Goal: Task Accomplishment & Management: Manage account settings

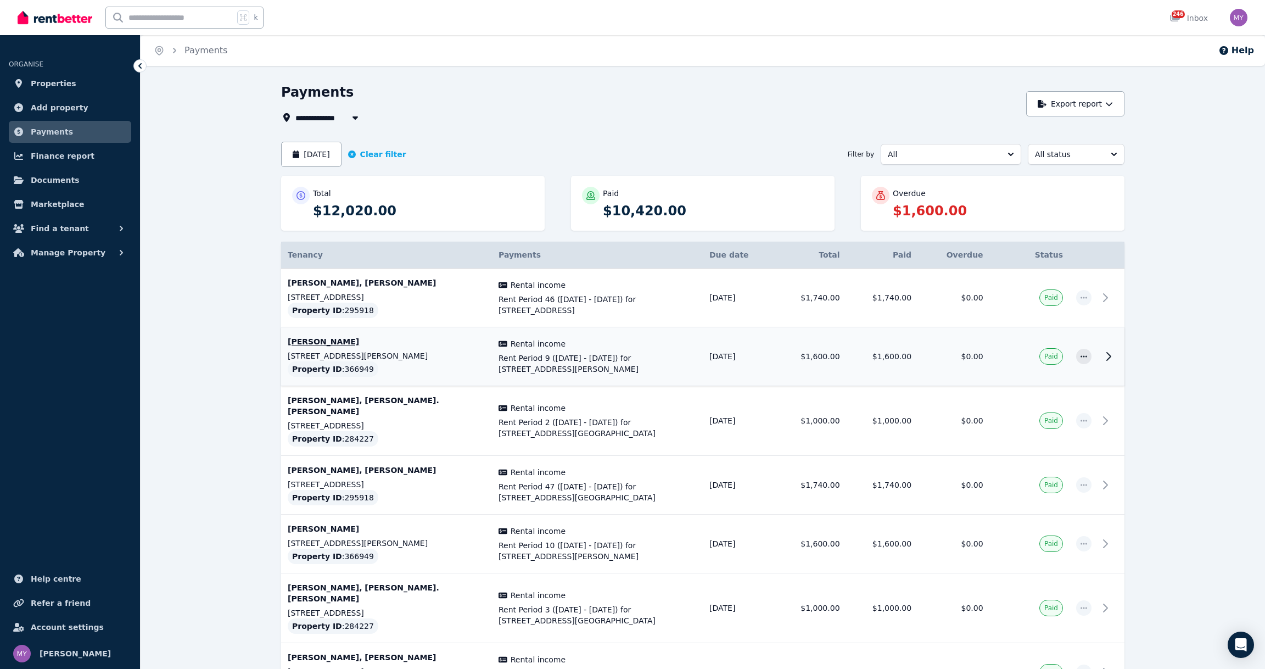
click at [489, 362] on td "[PERSON_NAME] [STREET_ADDRESS][PERSON_NAME] Property ID : 366949" at bounding box center [386, 356] width 211 height 59
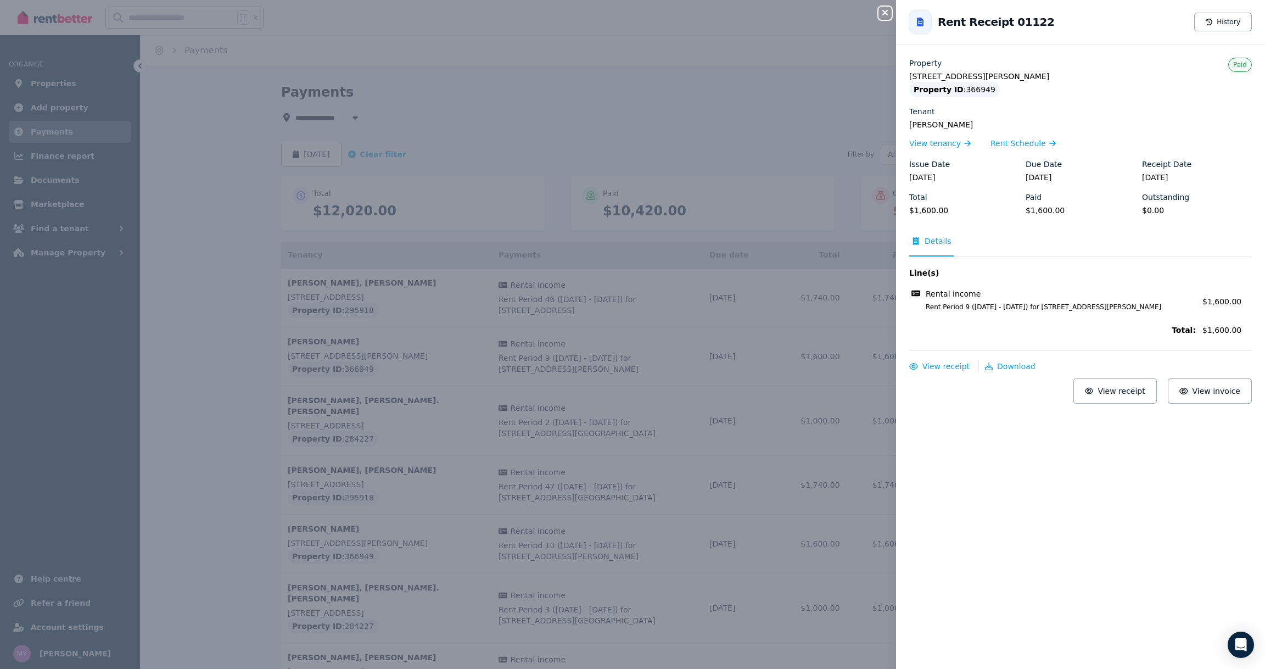
click at [642, 276] on div "Close panel Back to Rent Receipt 01122 History Property [STREET_ADDRESS][PERSON…" at bounding box center [632, 334] width 1265 height 669
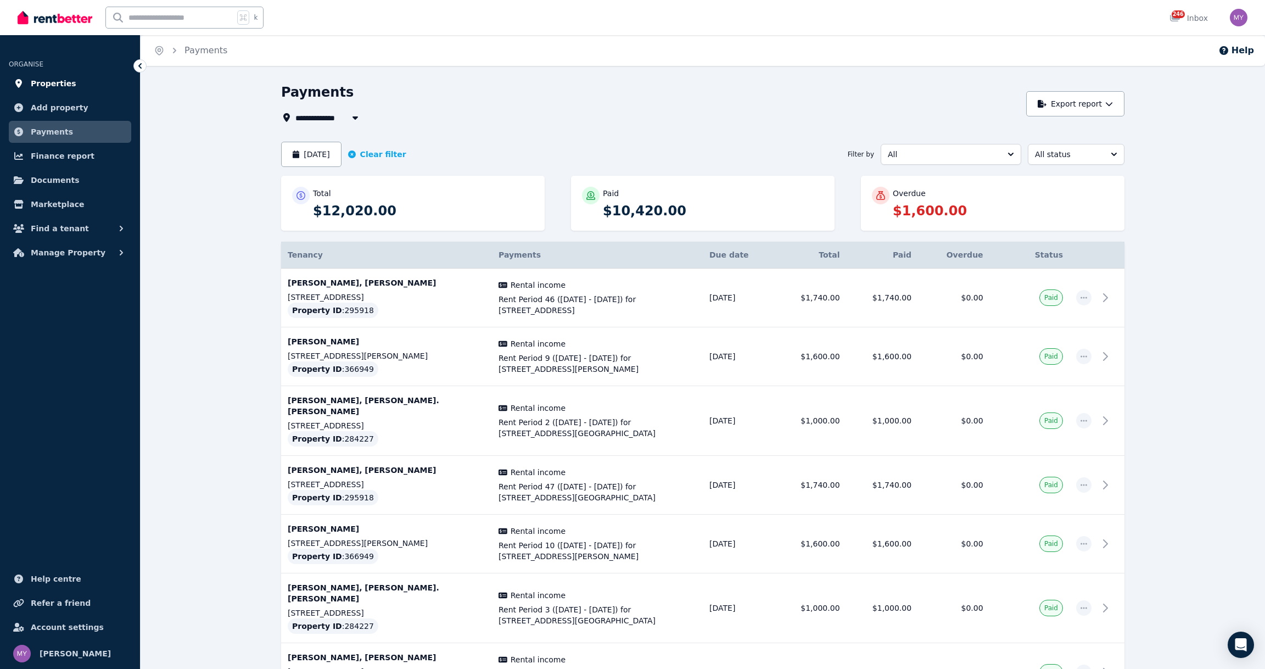
click at [77, 86] on link "Properties" at bounding box center [70, 83] width 122 height 22
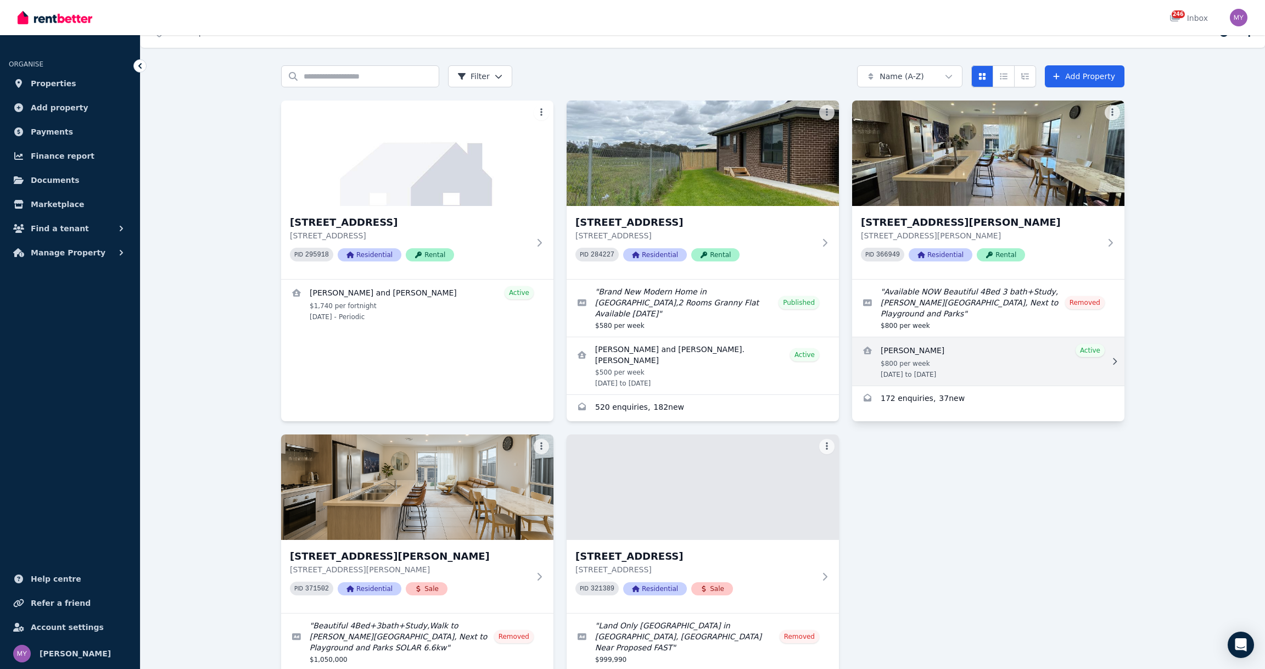
scroll to position [10, 0]
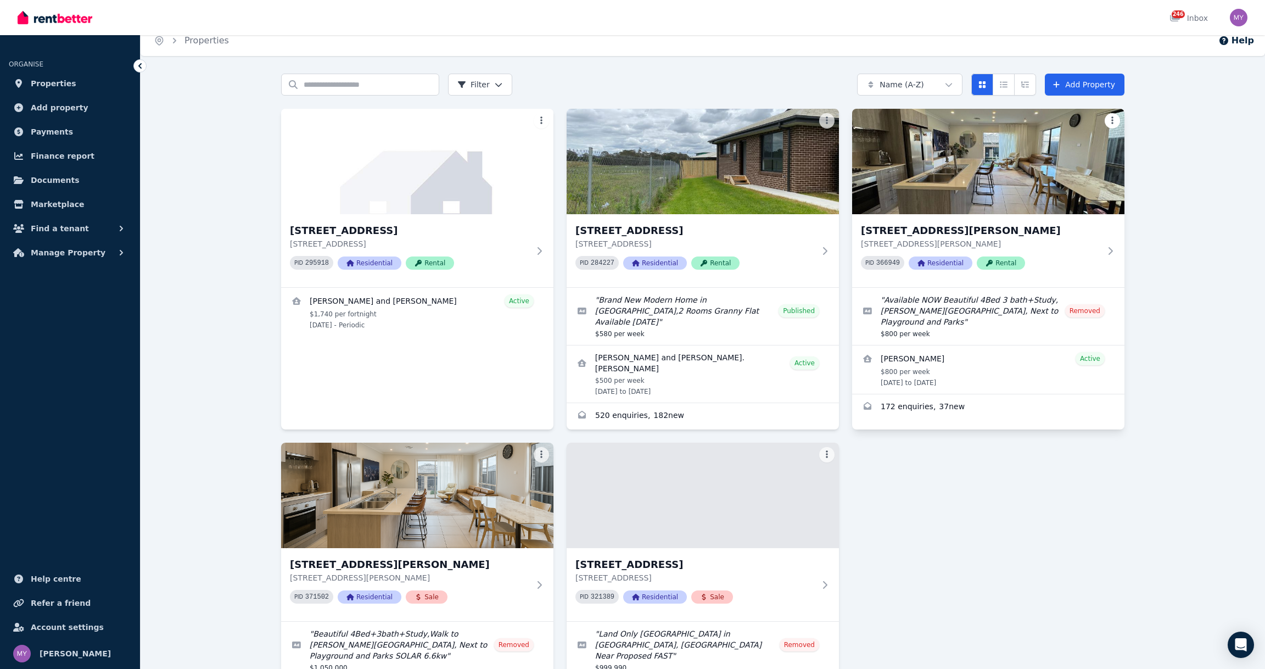
click at [1113, 113] on html "Open main menu 246 Inbox Open user menu ORGANISE Properties Add property Paymen…" at bounding box center [632, 324] width 1265 height 669
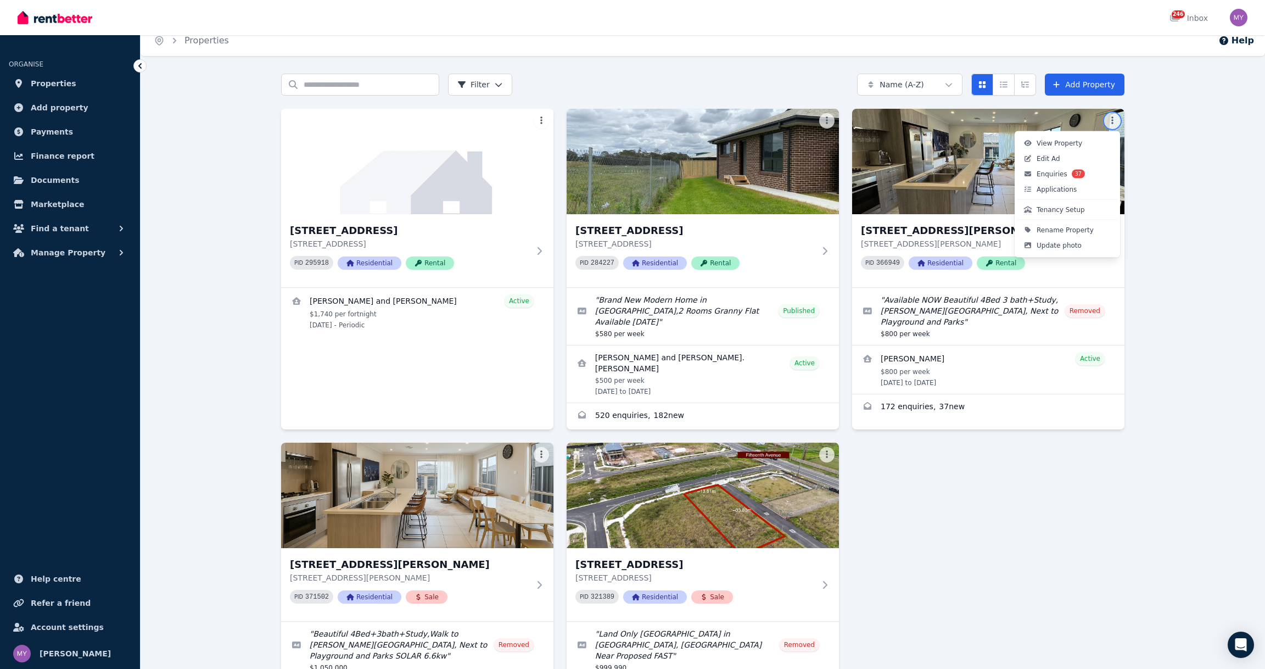
click at [1128, 390] on html "Open main menu 246 Inbox Open user menu ORGANISE Properties Add property Paymen…" at bounding box center [632, 324] width 1265 height 669
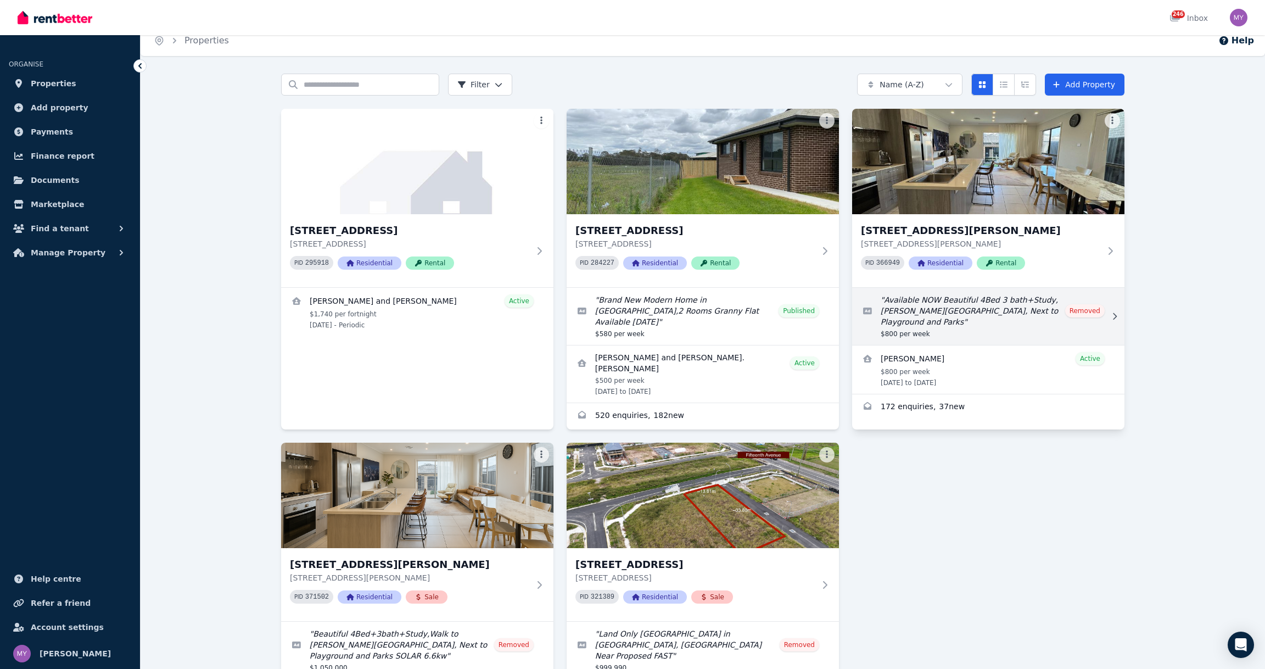
click at [1033, 333] on link "Edit listing: Available NOW Beautiful 4Bed 3 bath+Study, Edmonson Park Station,…" at bounding box center [988, 316] width 272 height 57
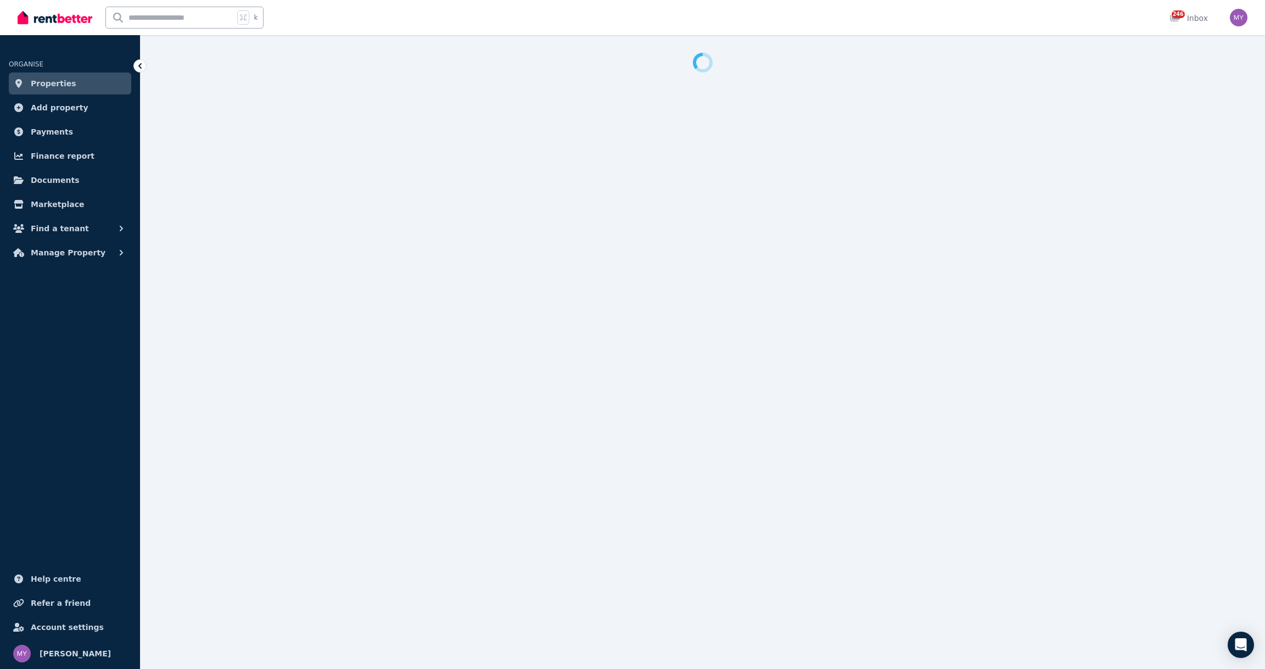
select select "**********"
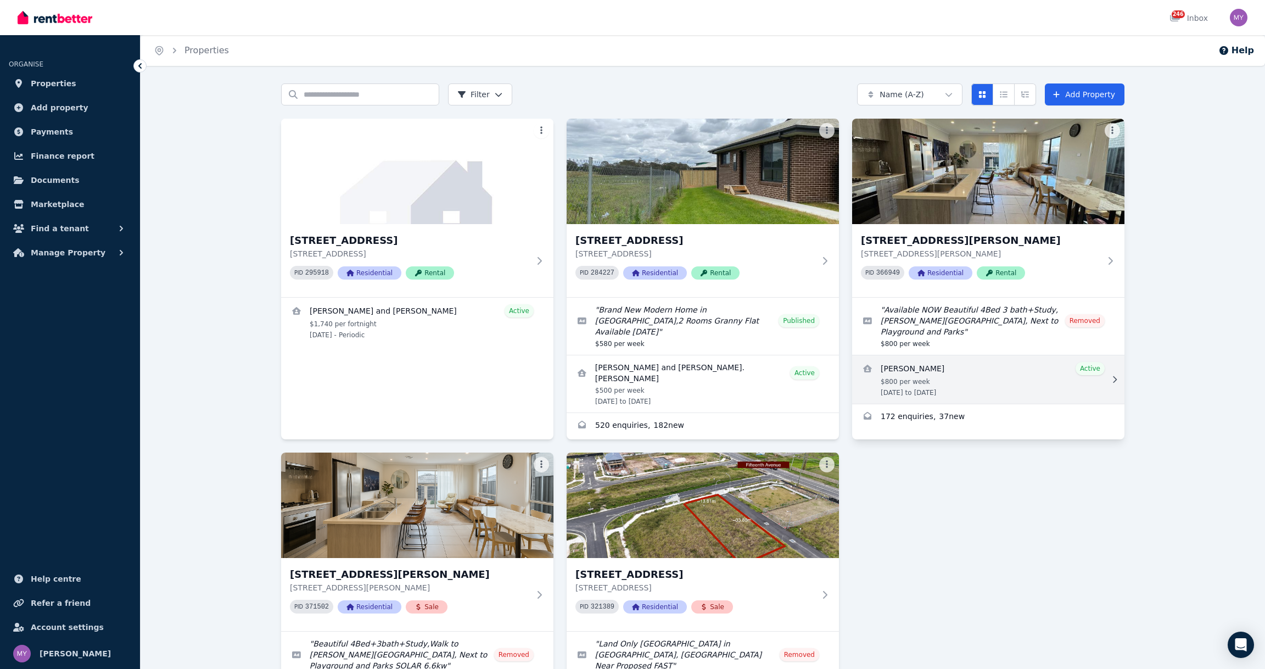
click at [988, 369] on link "View details for Meliana Suluka" at bounding box center [988, 379] width 272 height 48
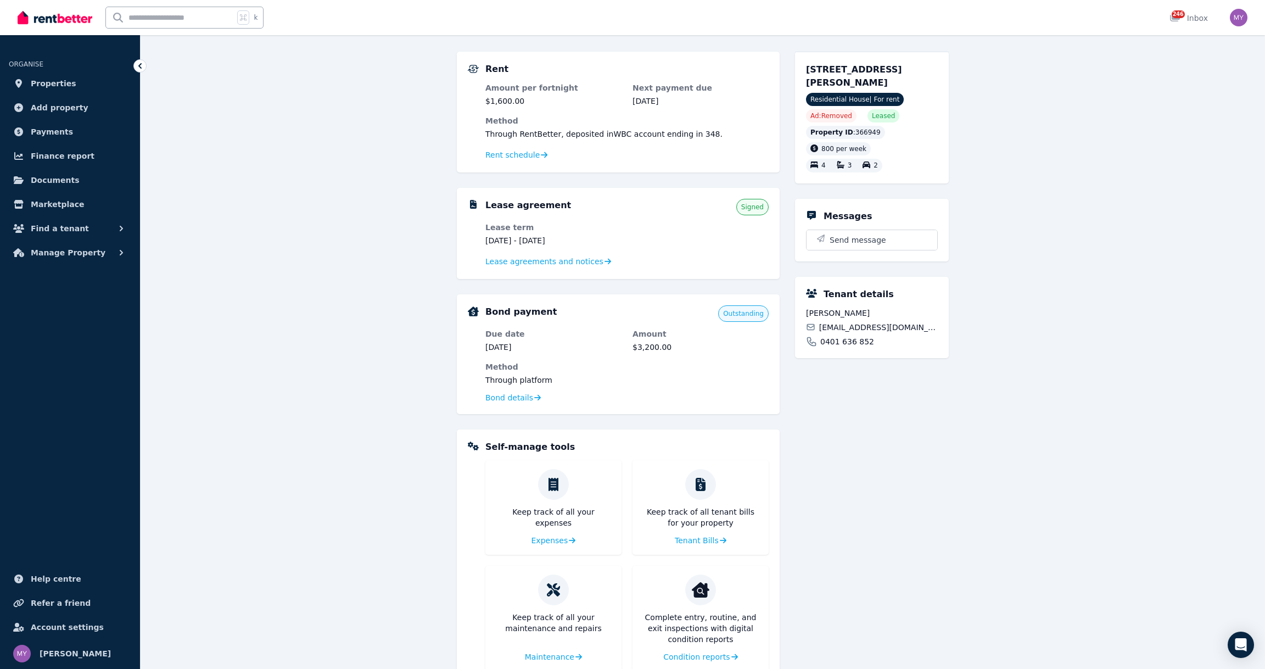
scroll to position [83, 0]
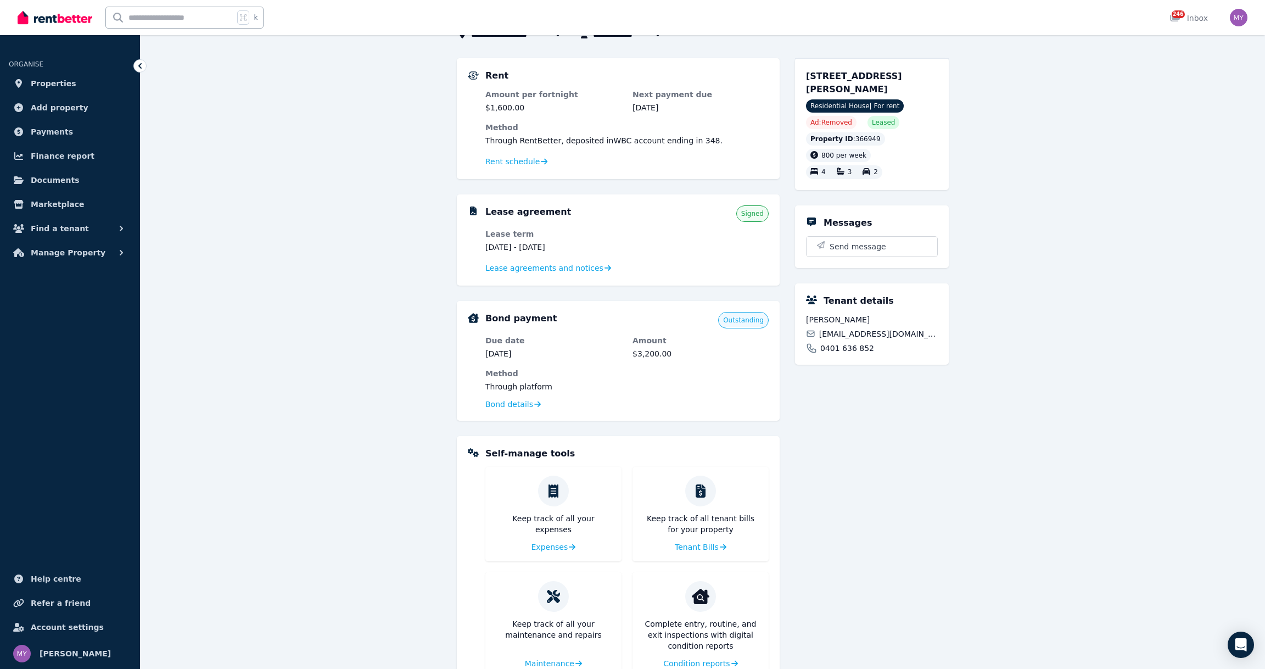
click at [895, 122] on div "Leased" at bounding box center [883, 122] width 32 height 13
click at [886, 100] on span "Residential House | For rent" at bounding box center [855, 105] width 98 height 13
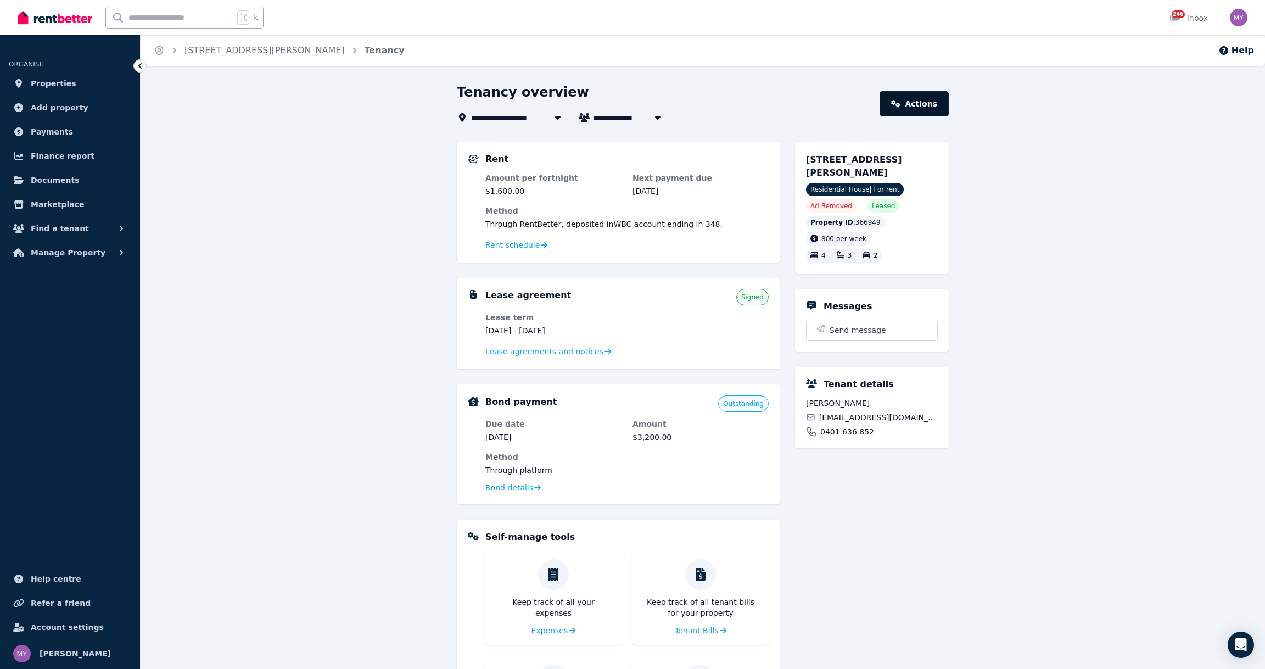
scroll to position [0, 0]
click at [900, 101] on icon at bounding box center [896, 104] width 10 height 8
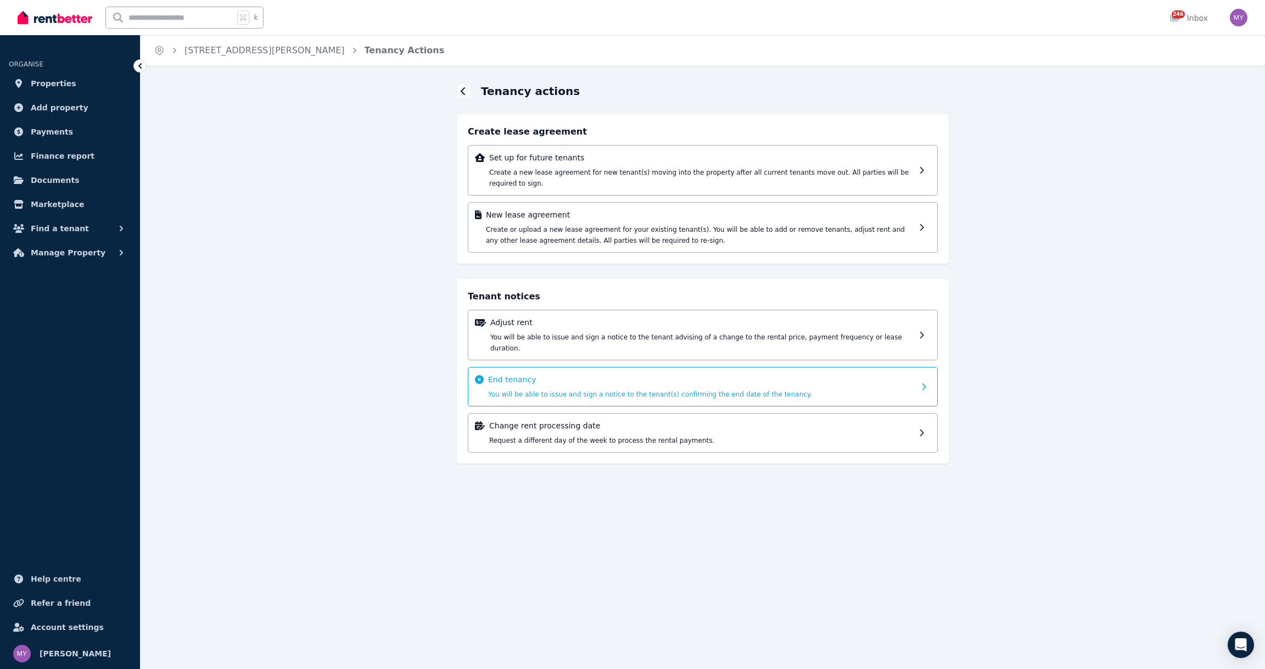
click at [665, 387] on div "End tenancy You will be able to issue and sign a notice to the tenant(s) confir…" at bounding box center [701, 386] width 427 height 25
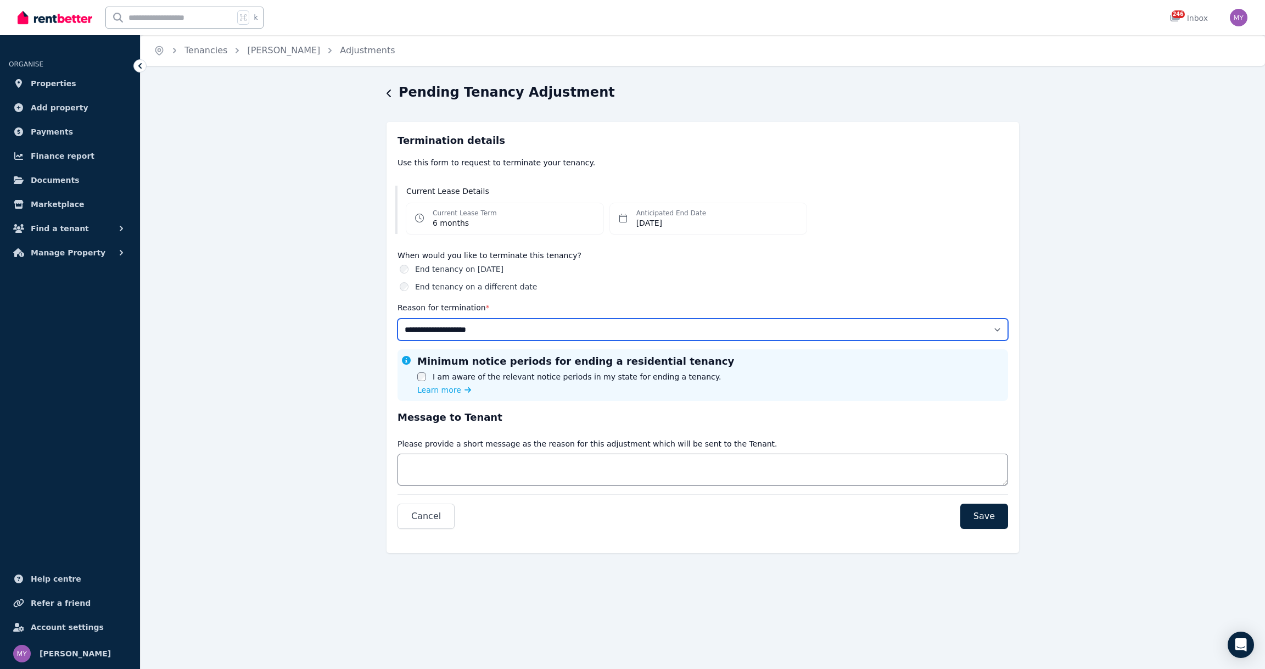
select select "**********"
click at [522, 376] on label "I am aware of the relevant notice periods in my state for ending a tenancy." at bounding box center [577, 376] width 288 height 11
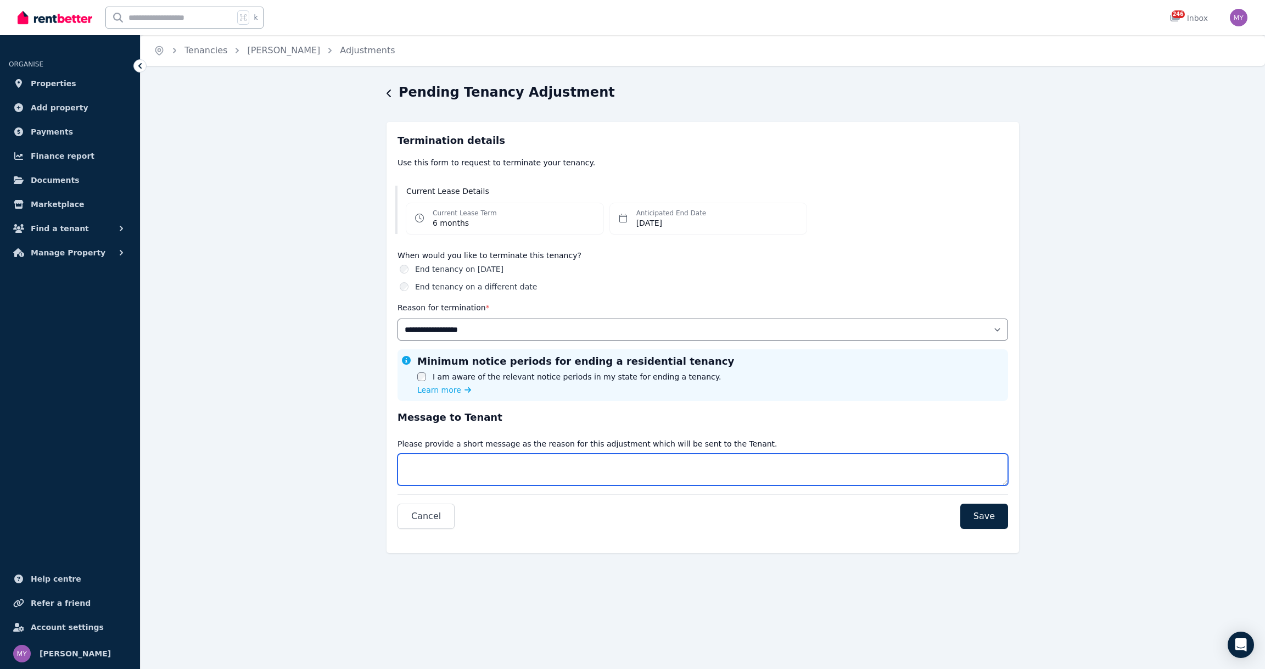
click at [530, 475] on textarea "Message" at bounding box center [702, 469] width 610 height 32
type textarea "**********"
click at [1057, 648] on div "**********" at bounding box center [632, 334] width 1265 height 669
click at [991, 519] on span "Save" at bounding box center [983, 516] width 21 height 13
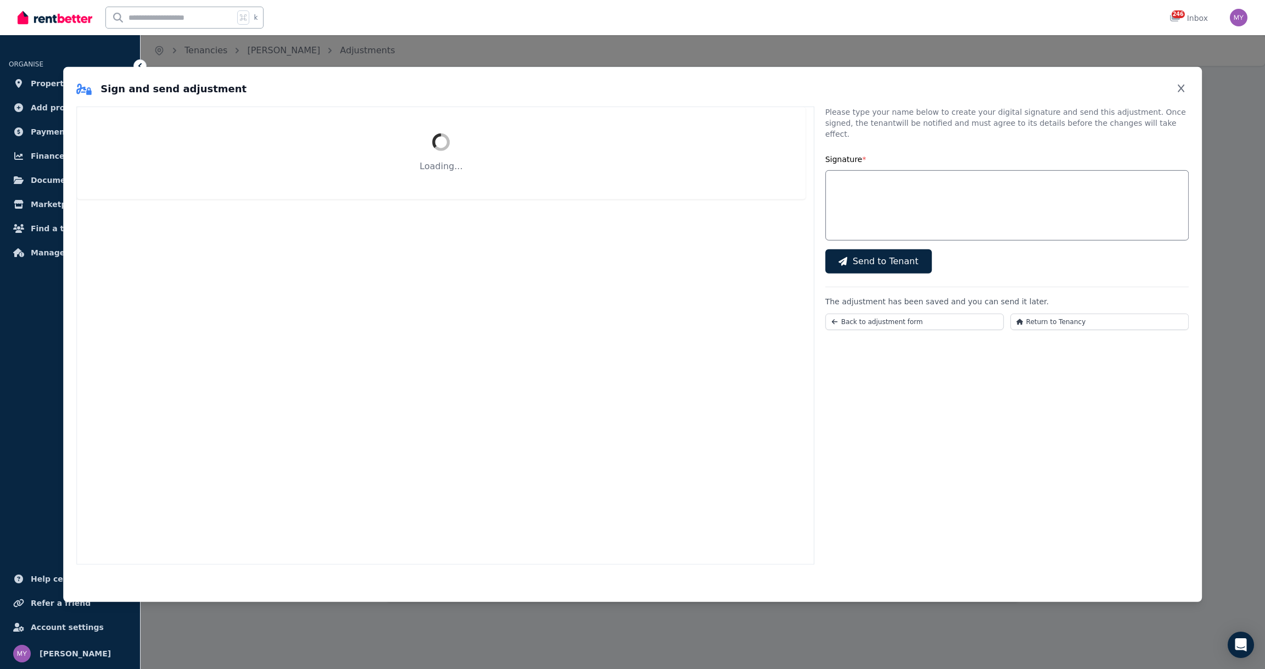
select select "**********"
click at [1174, 85] on button "Close" at bounding box center [1180, 89] width 15 height 18
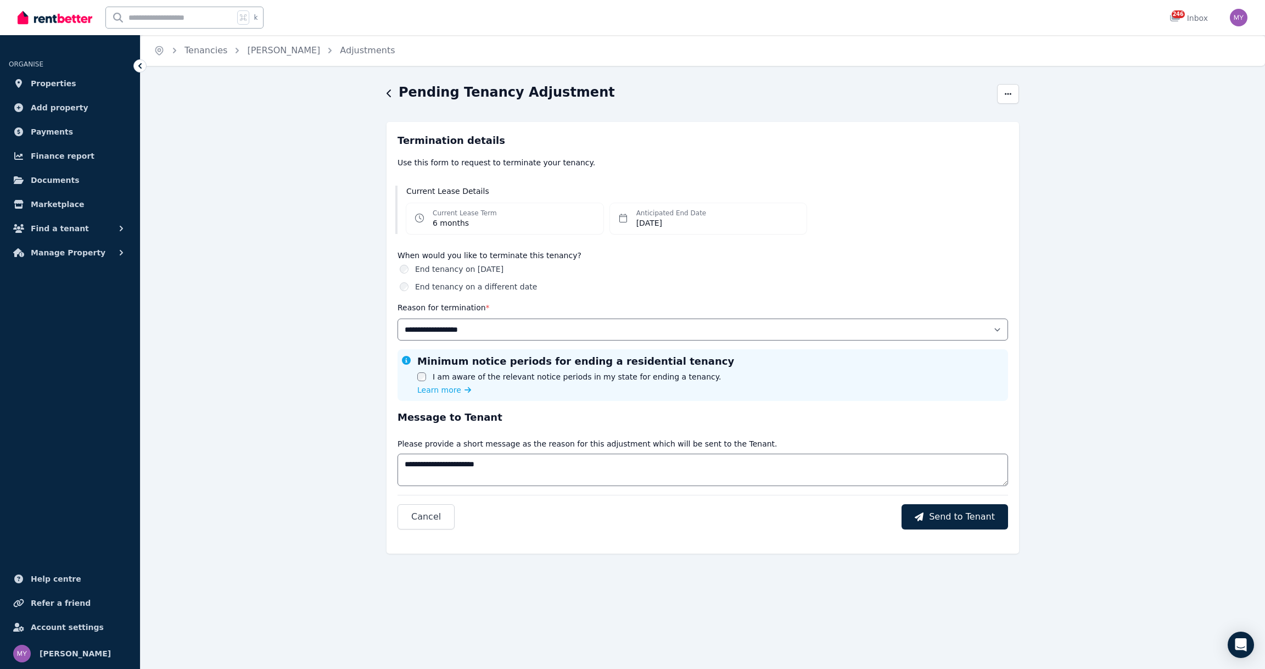
scroll to position [0, 0]
click at [420, 519] on span "Cancel" at bounding box center [426, 516] width 30 height 13
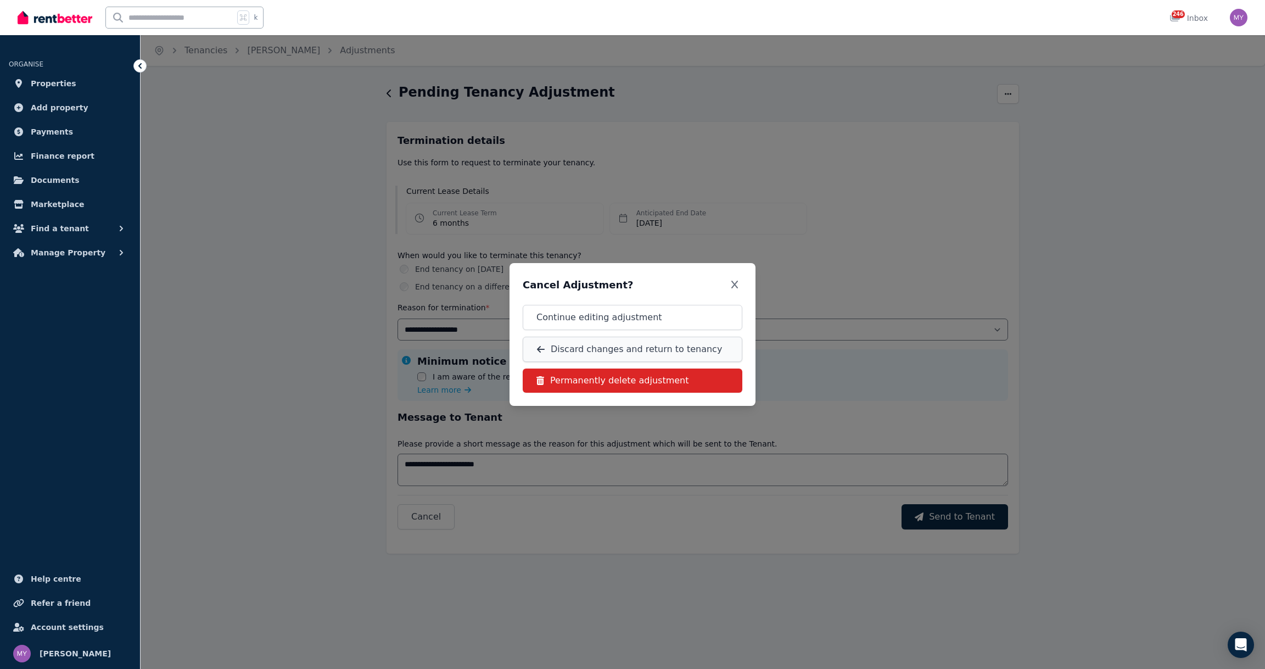
click at [688, 356] on button "Discard changes and return to tenancy" at bounding box center [633, 349] width 220 height 25
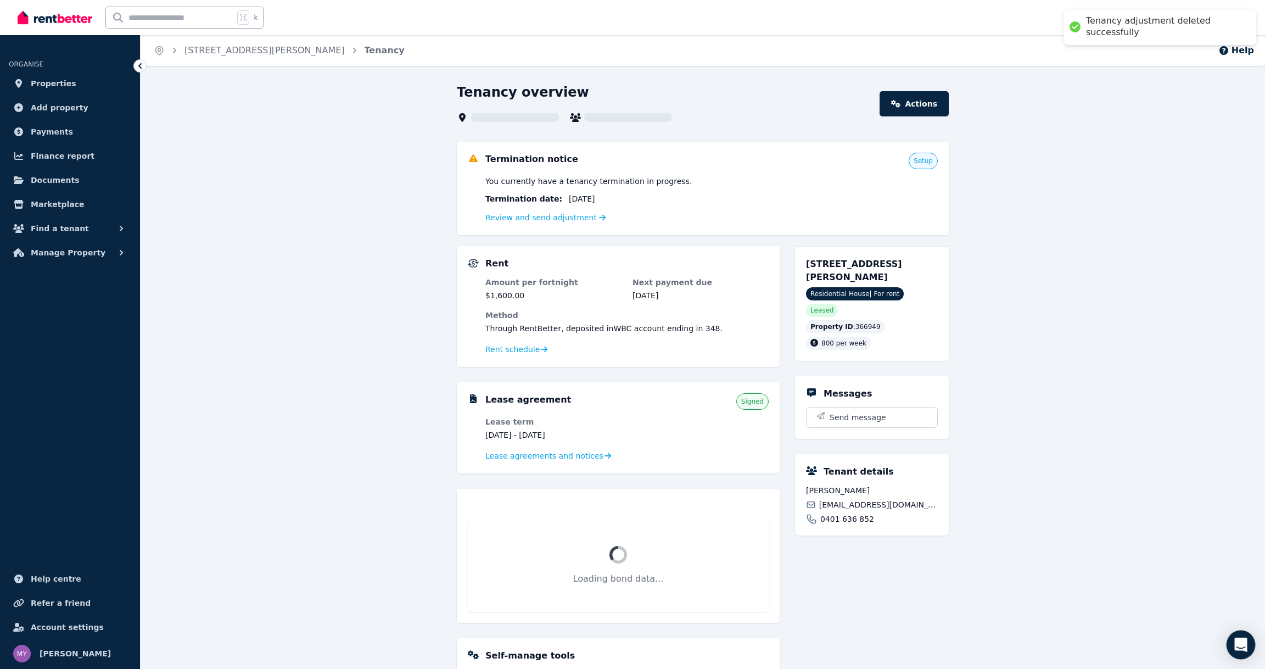
click at [1241, 646] on icon "Open Intercom Messenger" at bounding box center [1240, 644] width 13 height 14
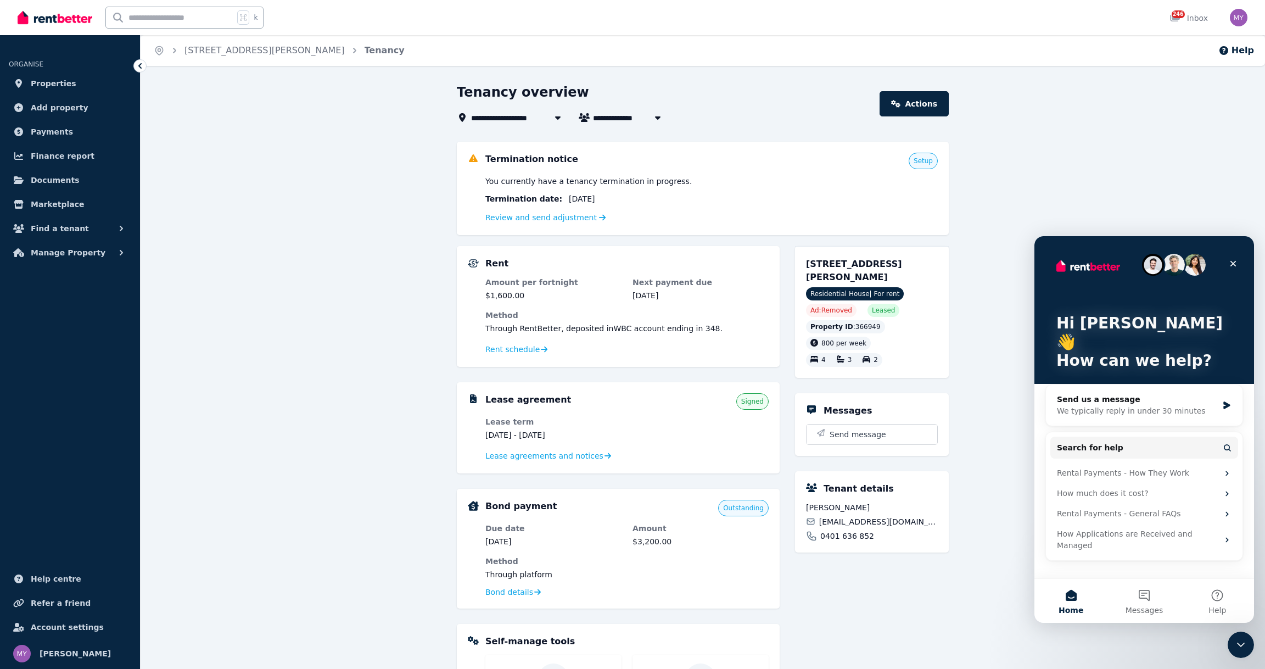
click at [921, 363] on div "800 per week 4 3 2" at bounding box center [872, 352] width 132 height 30
drag, startPoint x: 901, startPoint y: 332, endPoint x: 796, endPoint y: 322, distance: 105.9
click at [795, 322] on div "[STREET_ADDRESS][PERSON_NAME] Residential House | For rent Ad: Removed Leased P…" at bounding box center [872, 312] width 154 height 132
click at [796, 322] on div "[STREET_ADDRESS][PERSON_NAME] Residential House | For rent Ad: Removed Leased P…" at bounding box center [872, 312] width 154 height 132
drag, startPoint x: 810, startPoint y: 327, endPoint x: 888, endPoint y: 324, distance: 78.0
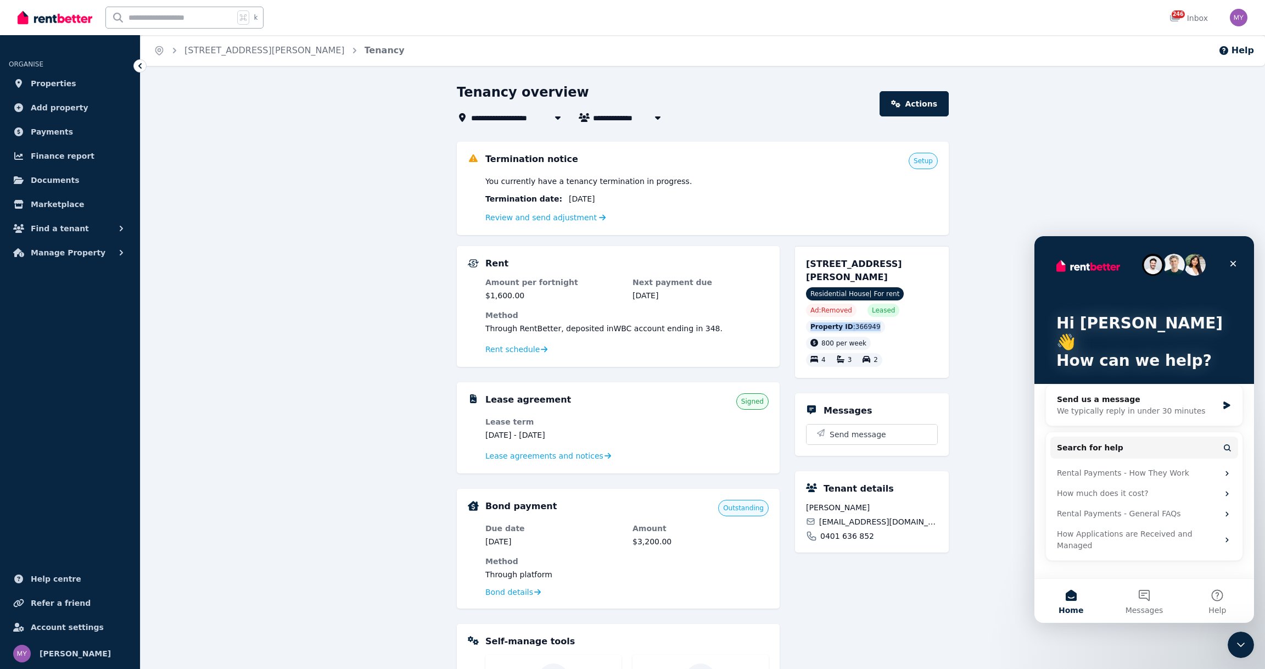
click at [888, 324] on div "Property ID : 366949 800 per week 4 3 2" at bounding box center [872, 343] width 132 height 47
copy div "Property ID : 366949"
click at [1149, 590] on button "Messages" at bounding box center [1143, 601] width 73 height 44
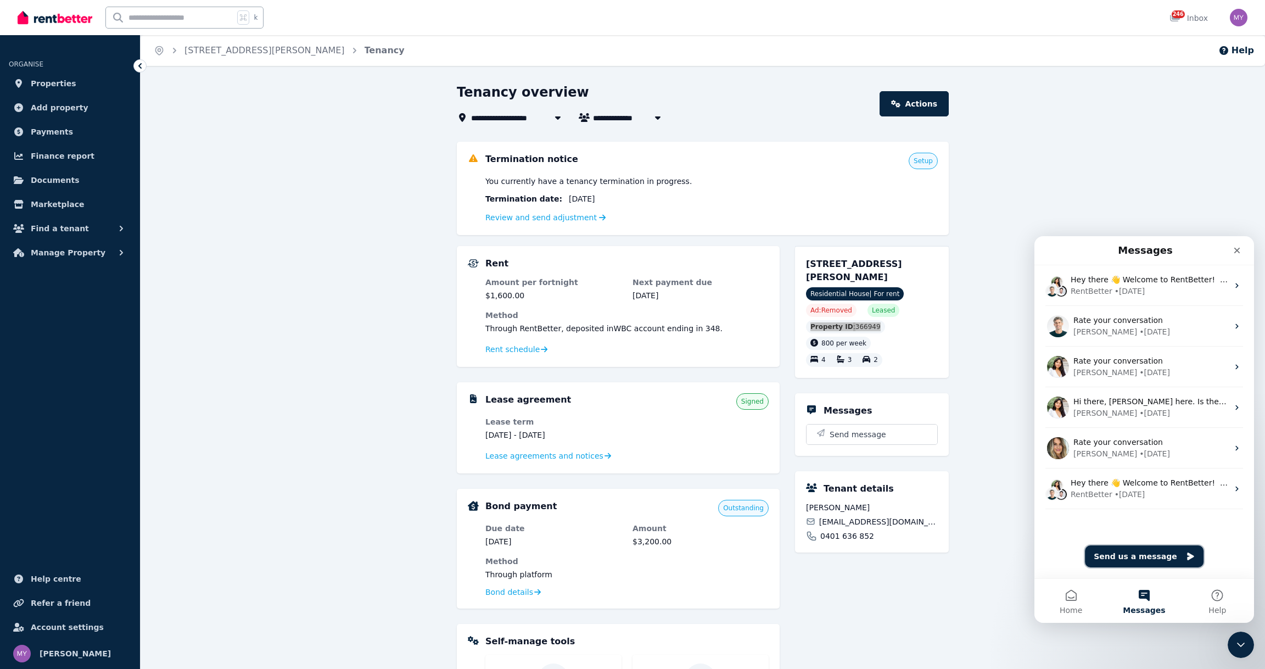
click at [1147, 555] on button "Send us a message" at bounding box center [1144, 556] width 119 height 22
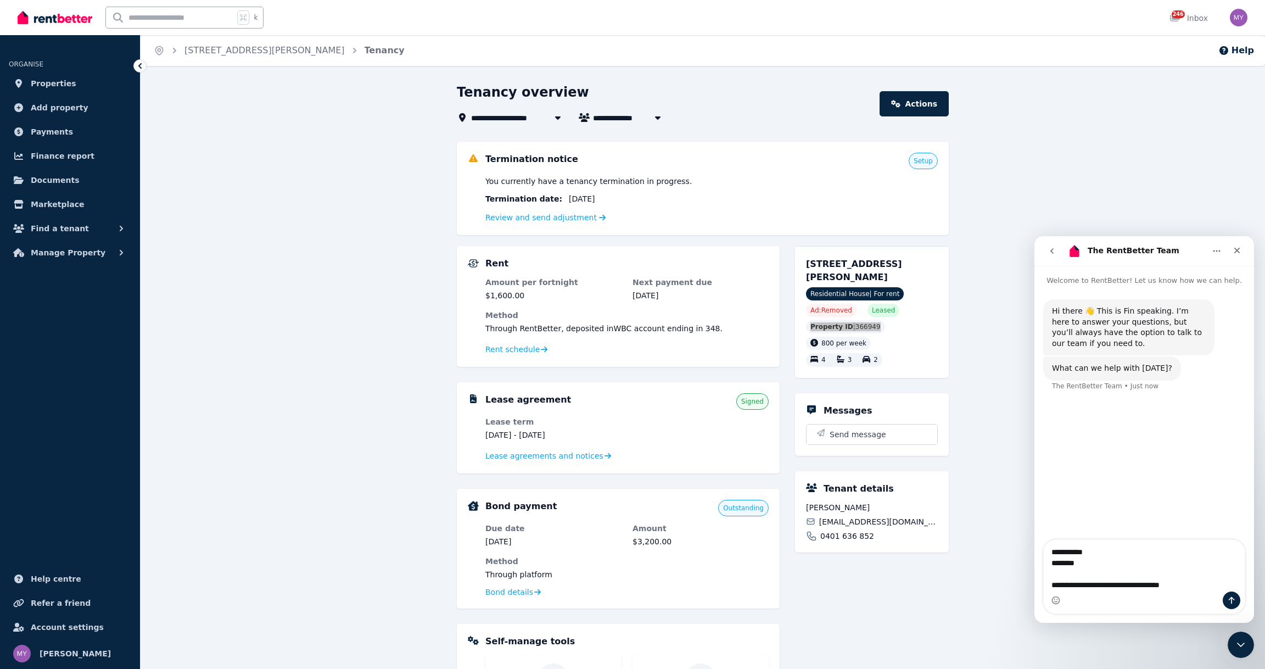
type textarea "**********"
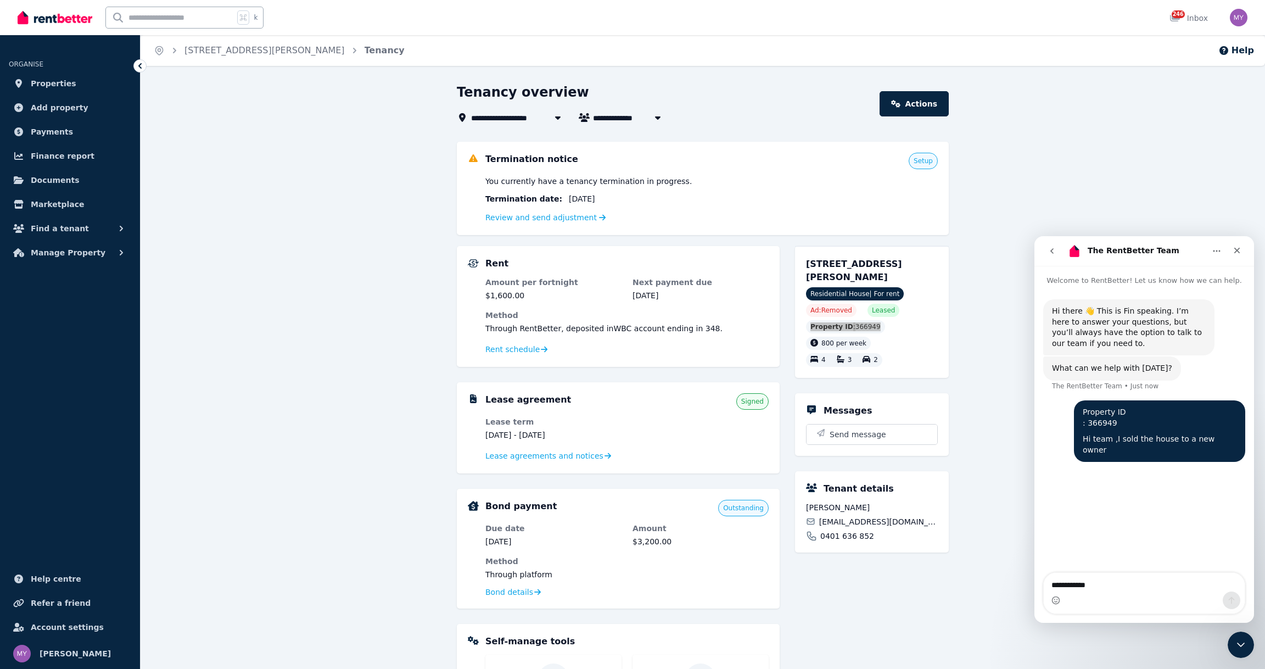
type textarea "**********"
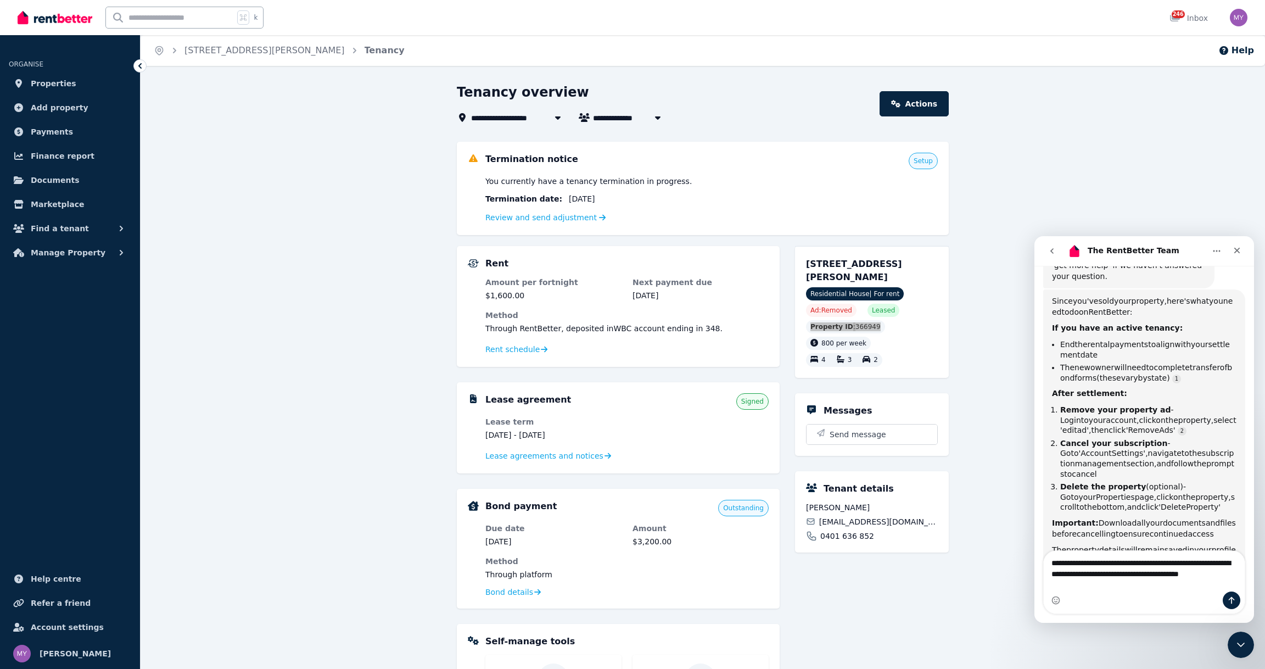
scroll to position [216, 0]
type textarea "**********"
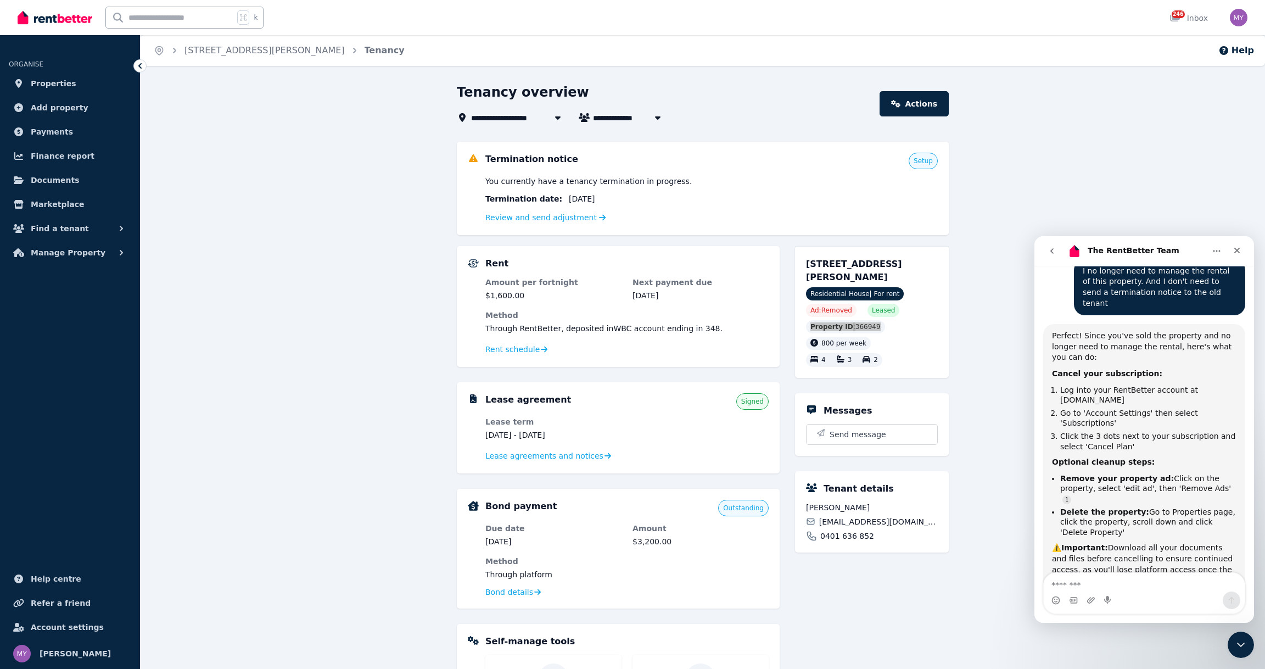
scroll to position [2, 0]
click at [952, 196] on div "**********" at bounding box center [703, 489] width 1124 height 813
click at [976, 394] on div "**********" at bounding box center [703, 489] width 1124 height 813
click at [361, 435] on div "**********" at bounding box center [703, 489] width 1124 height 813
click at [1181, 134] on div "**********" at bounding box center [703, 489] width 1124 height 813
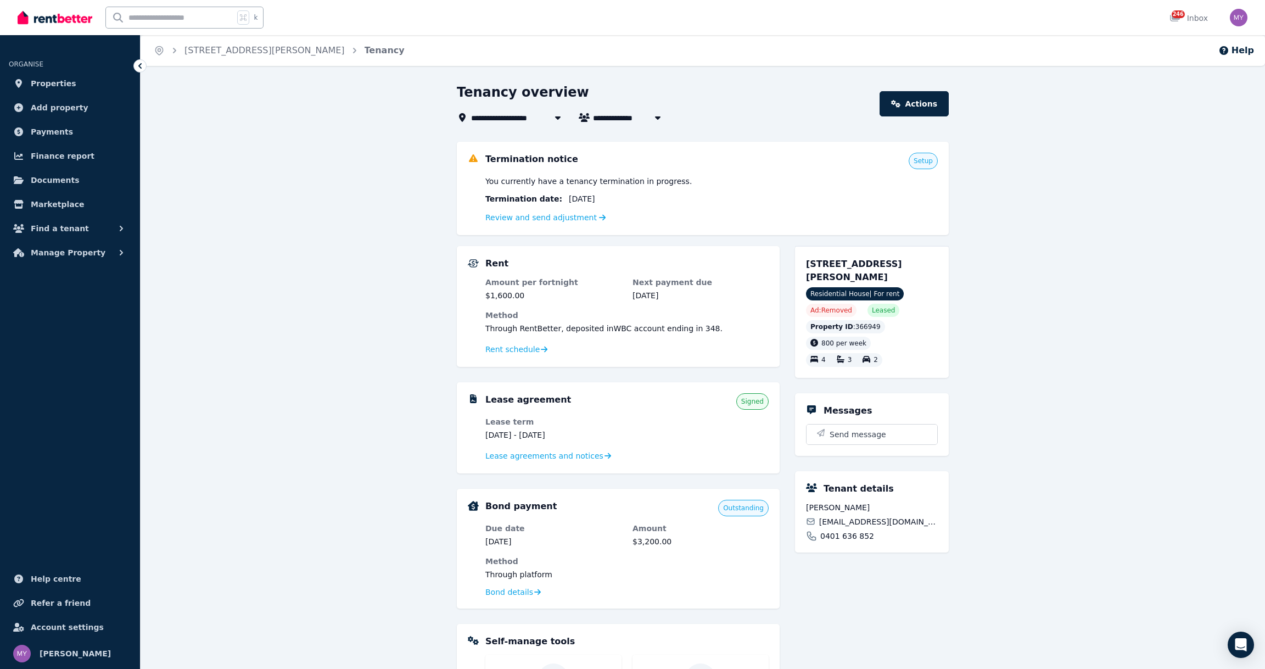
click at [435, 337] on div "**********" at bounding box center [703, 489] width 1124 height 813
click at [922, 104] on link "Actions" at bounding box center [913, 103] width 69 height 25
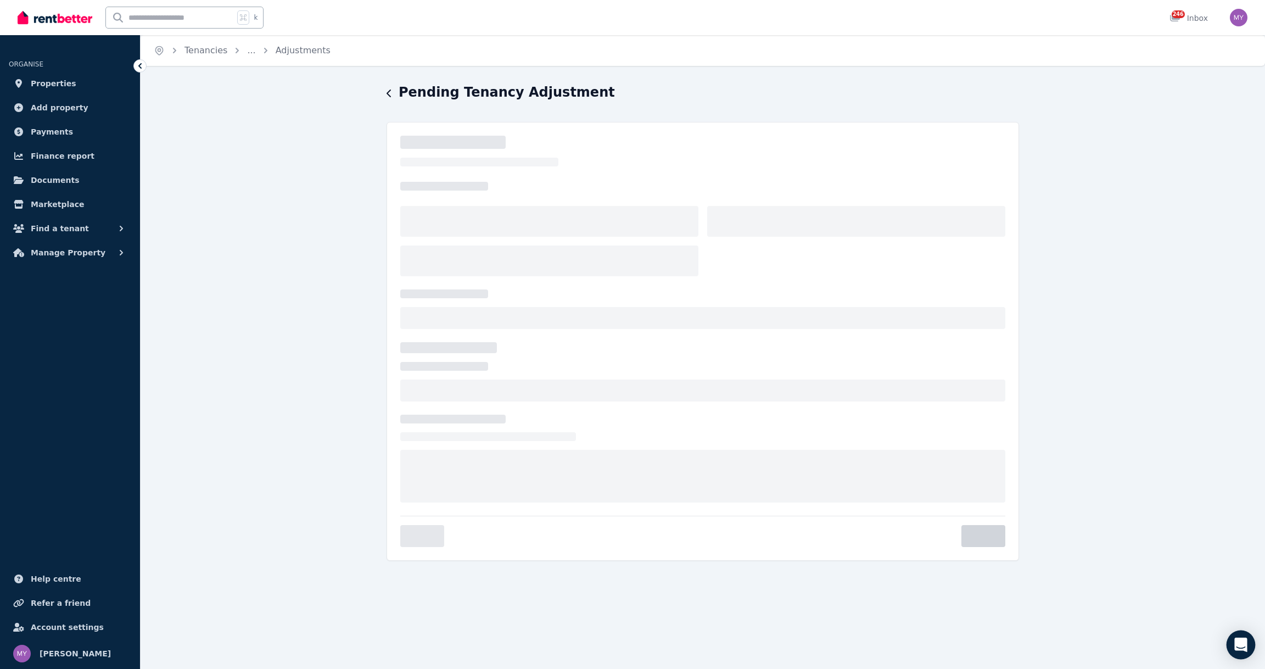
click at [1245, 642] on icon "Open Intercom Messenger" at bounding box center [1240, 644] width 13 height 14
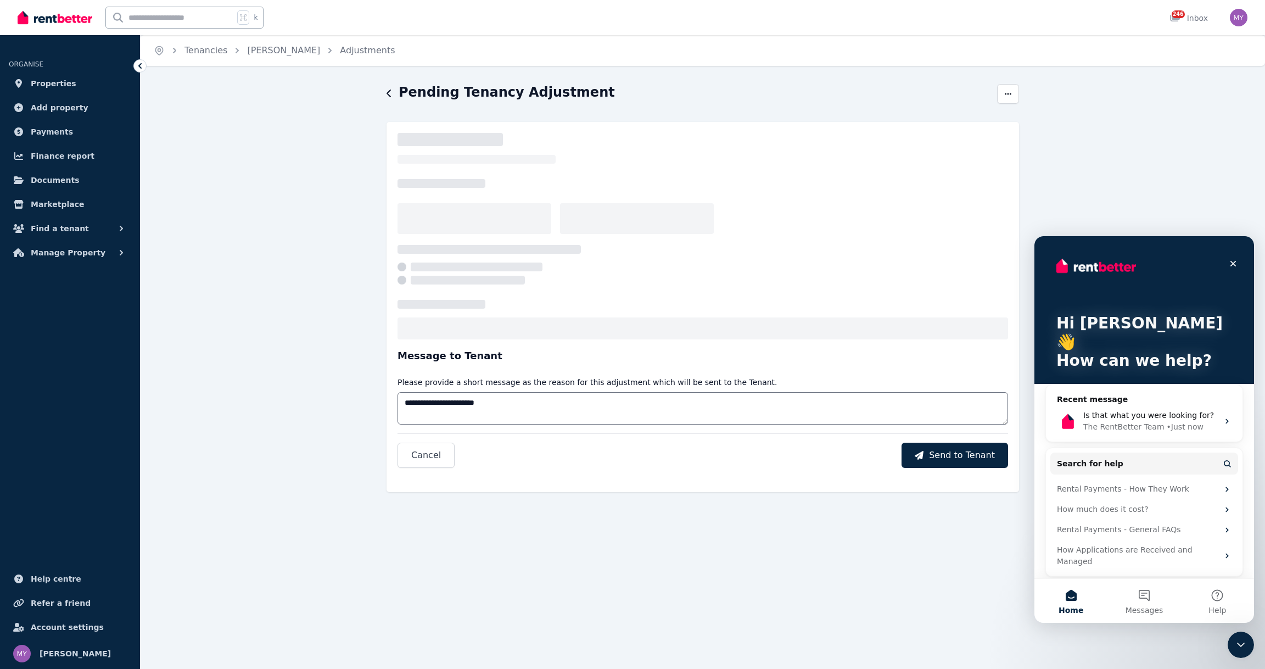
select select "**********"
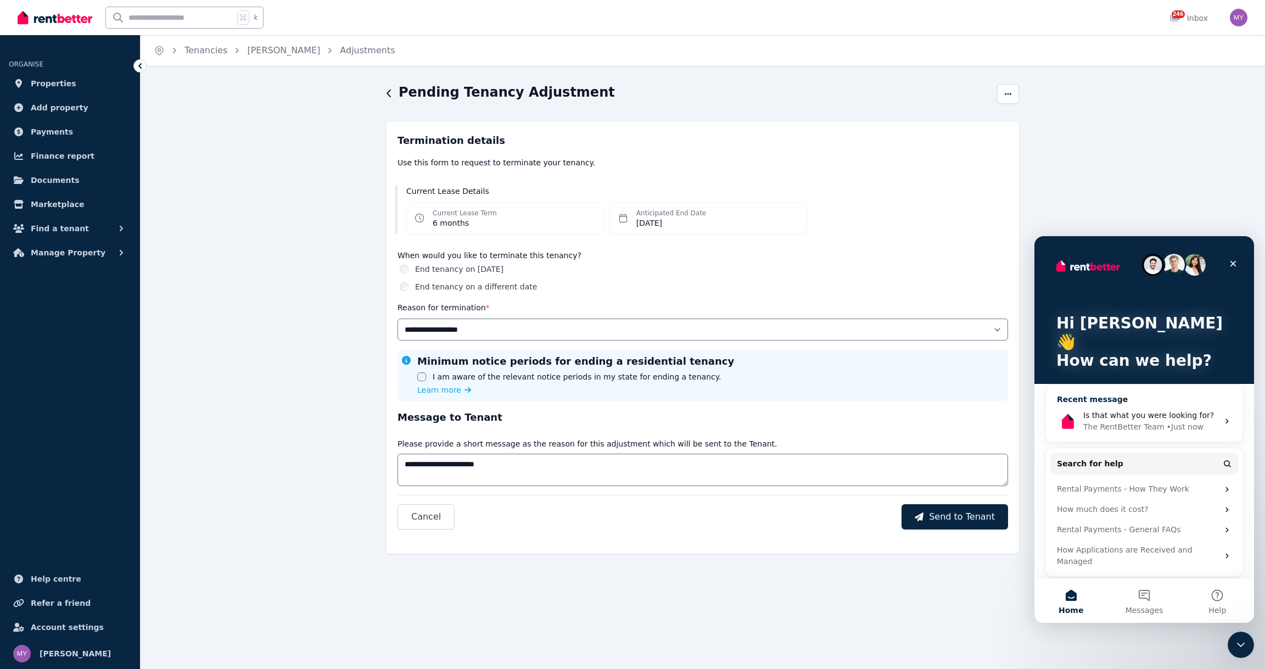
click at [1165, 411] on span "Is that what you were looking for?" at bounding box center [1148, 415] width 131 height 9
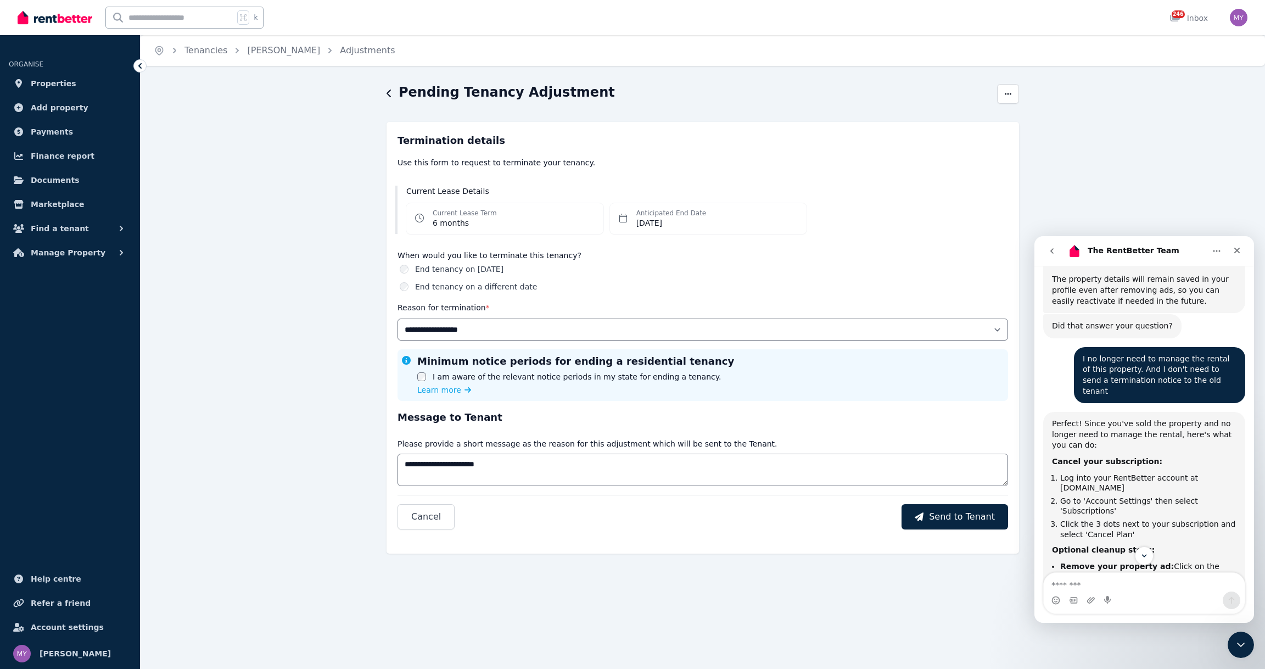
scroll to position [503, 0]
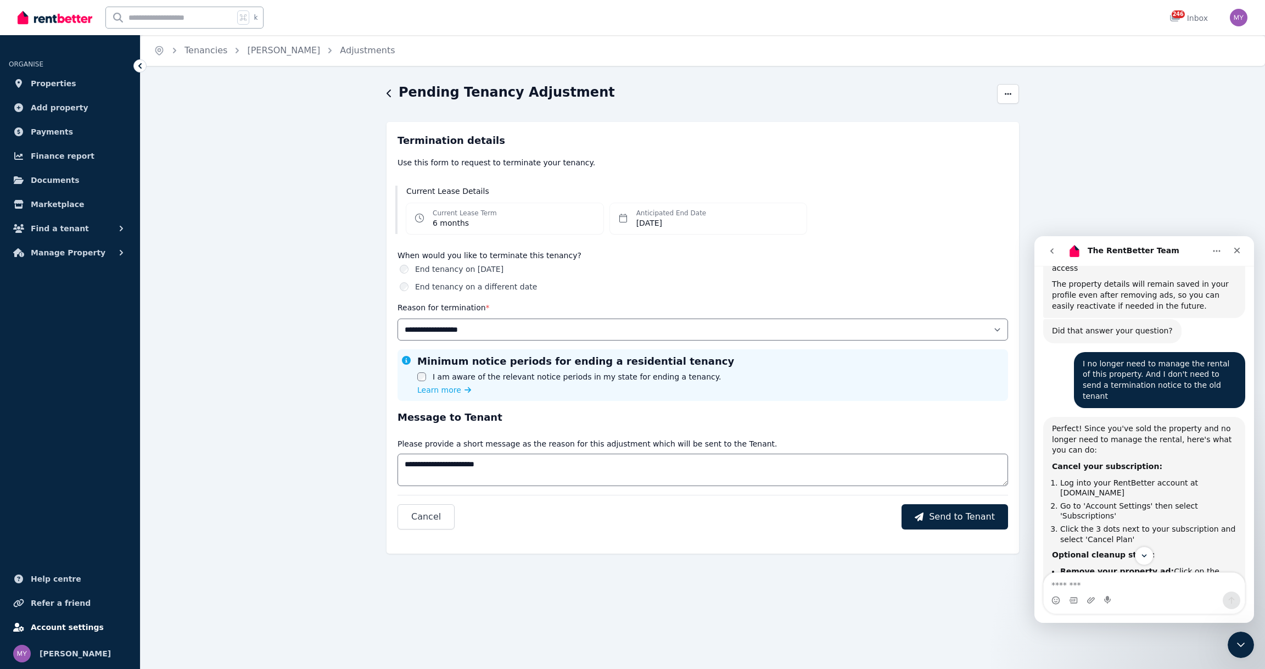
click at [70, 622] on span "Account settings" at bounding box center [67, 626] width 73 height 13
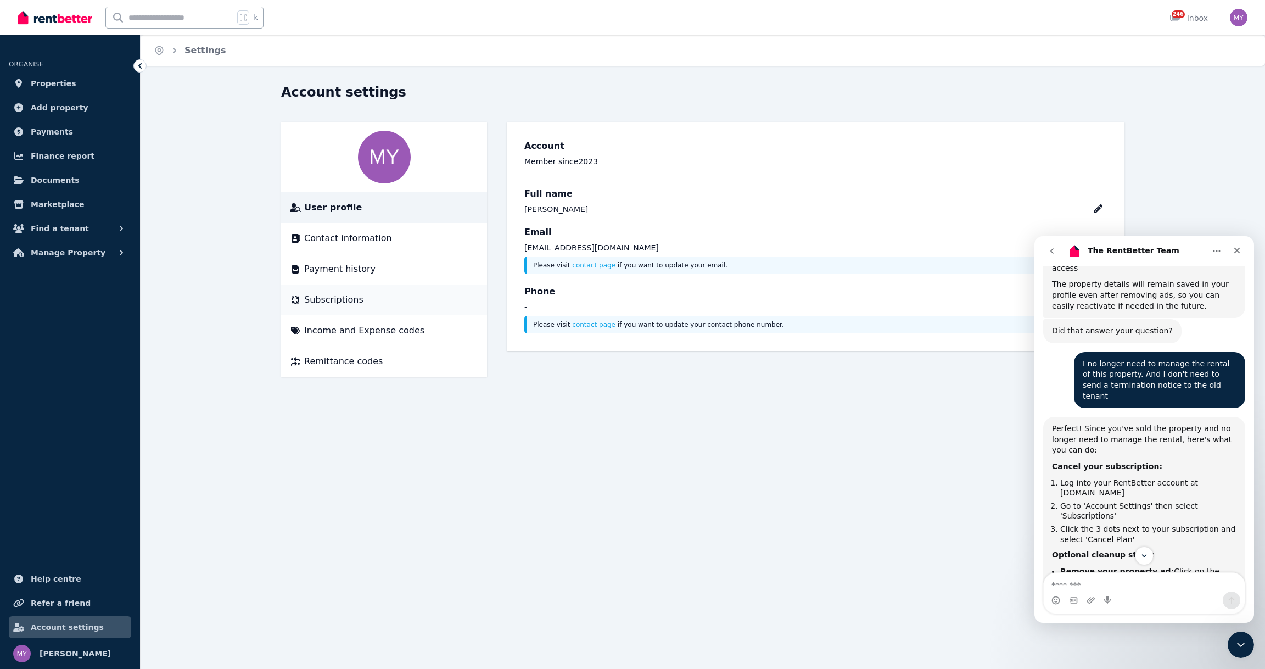
click at [335, 295] on span "Subscriptions" at bounding box center [333, 299] width 59 height 13
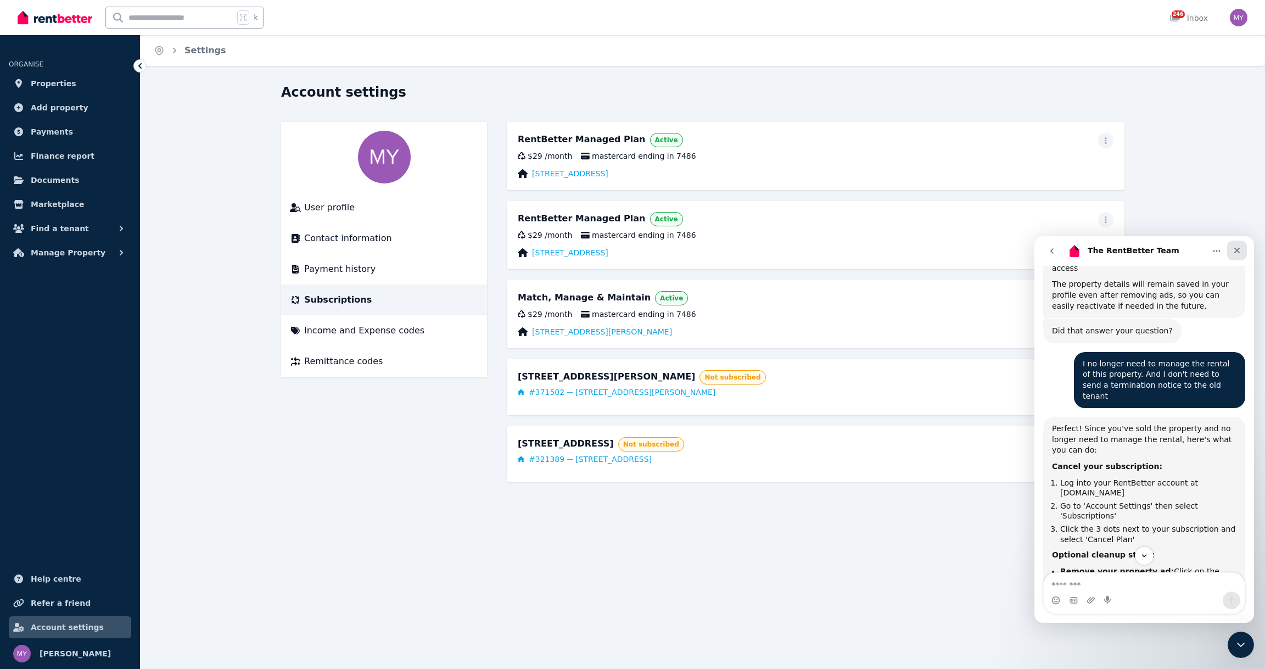
click at [1243, 245] on div "Close" at bounding box center [1237, 250] width 20 height 20
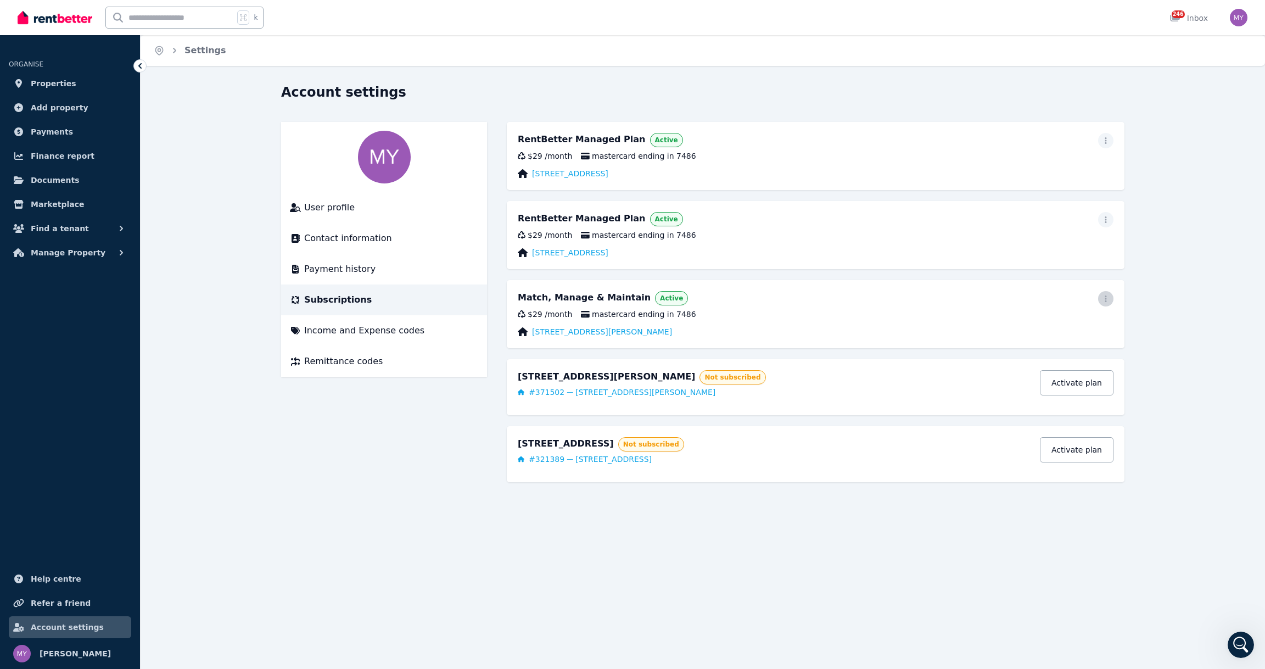
click at [1103, 295] on icon "button" at bounding box center [1105, 299] width 9 height 8
click at [1064, 357] on span "Cancel plan" at bounding box center [1056, 363] width 97 height 13
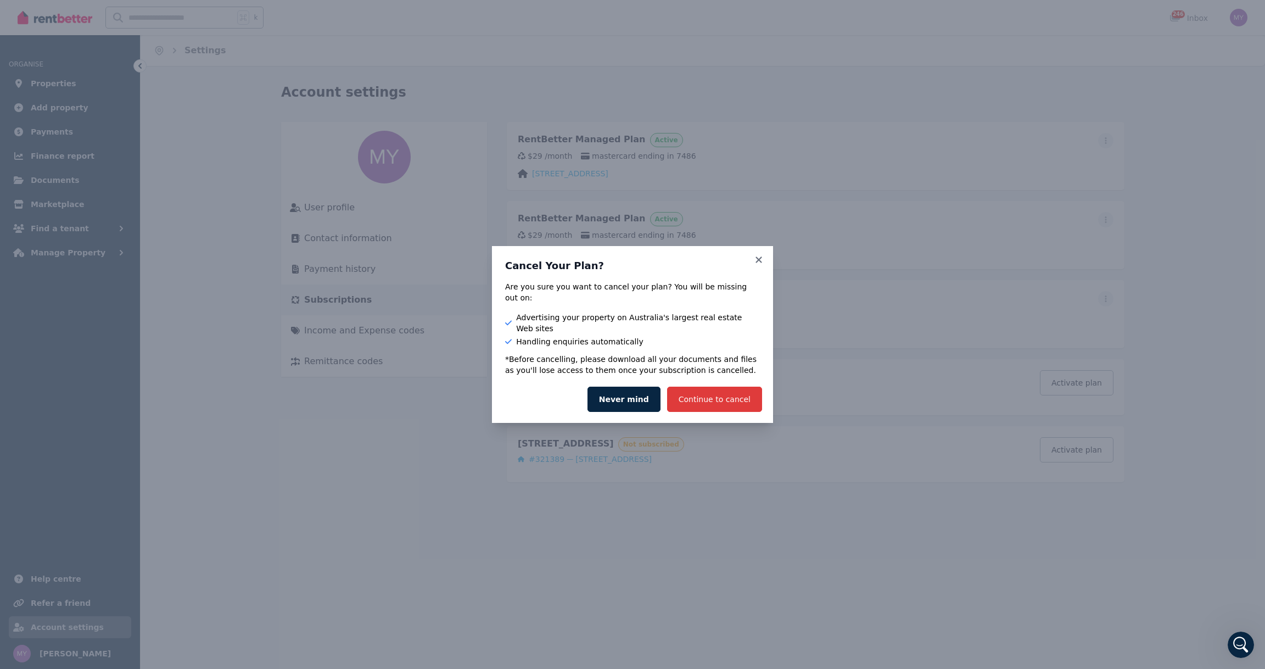
click at [721, 405] on button "Continue to cancel" at bounding box center [714, 398] width 95 height 25
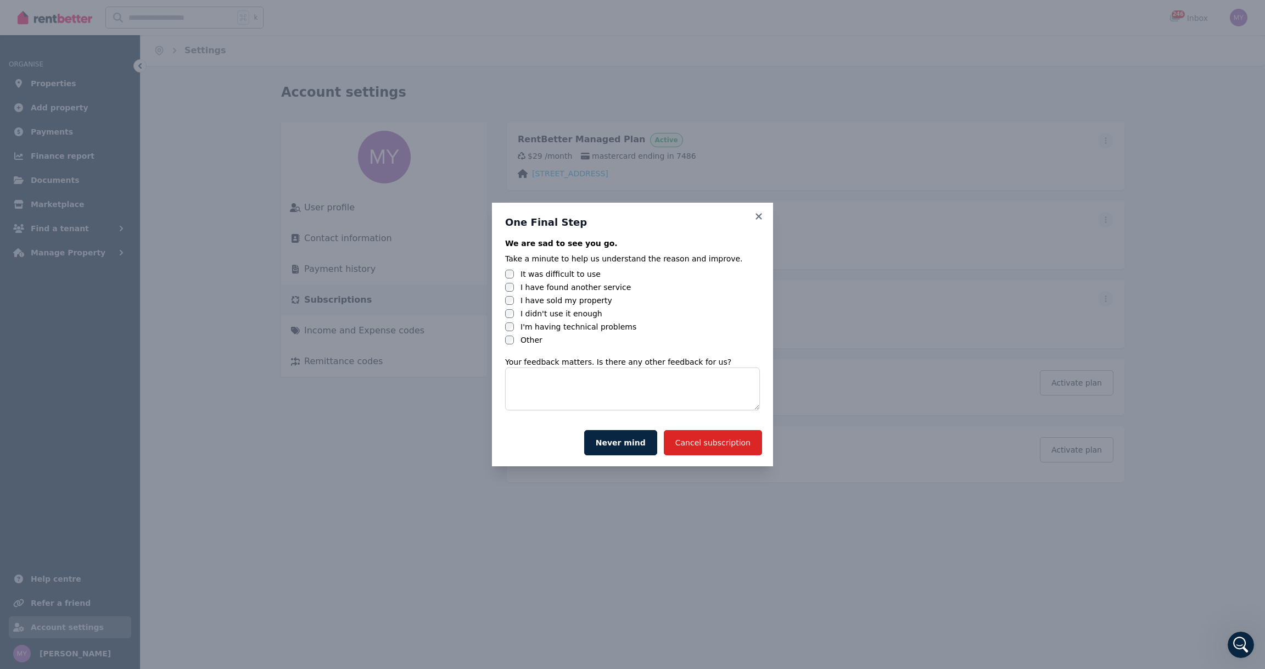
click at [602, 301] on label "I have sold my property" at bounding box center [566, 300] width 92 height 11
click at [713, 433] on button "Cancel subscription" at bounding box center [713, 442] width 98 height 25
click at [724, 438] on button "Cancel subscription" at bounding box center [713, 442] width 98 height 25
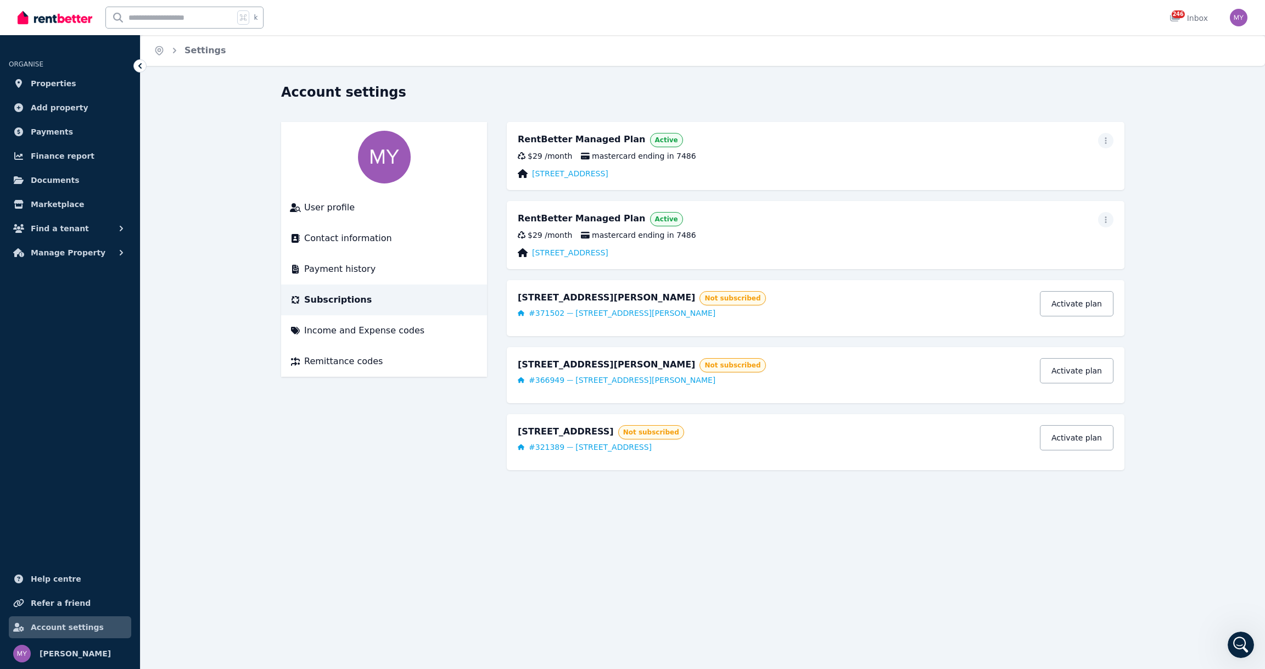
scroll to position [108, 0]
click at [490, 604] on div "Home Settings Account settings User profile Contact information Payment history…" at bounding box center [632, 334] width 1265 height 669
click at [464, 492] on div "Account settings User profile Contact information Payment history Subscriptions…" at bounding box center [703, 291] width 1124 height 417
click at [65, 128] on span "Payments" at bounding box center [52, 131] width 42 height 13
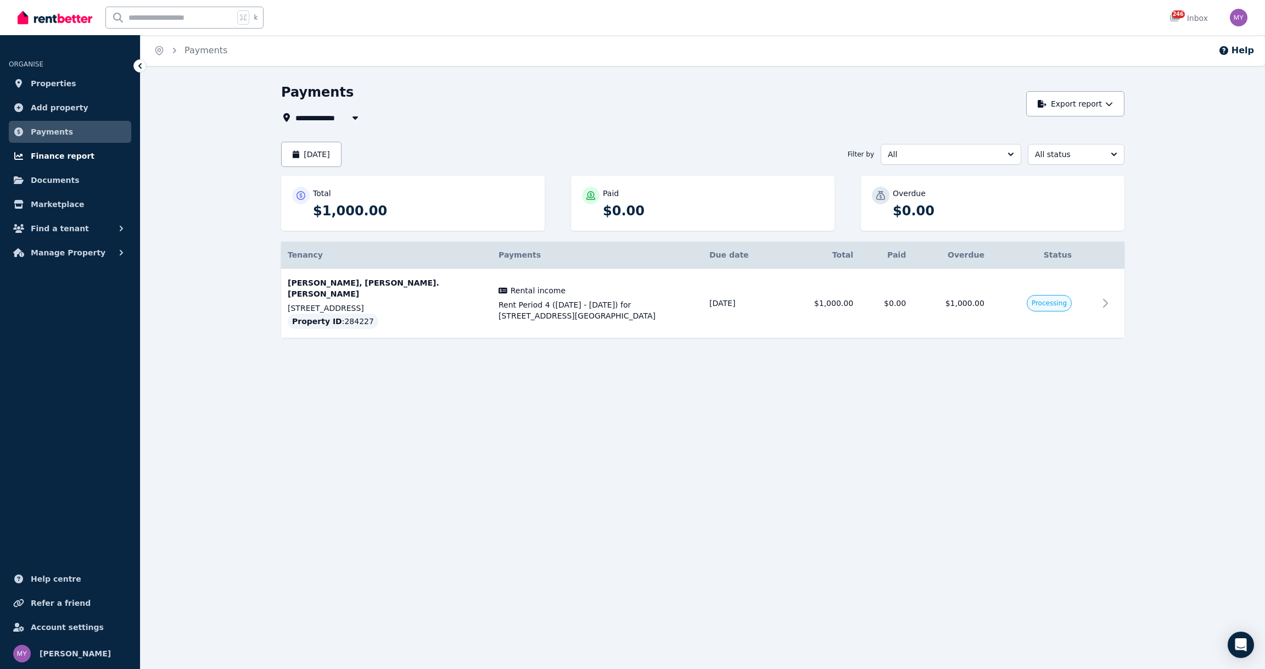
click at [73, 158] on span "Finance report" at bounding box center [63, 155] width 64 height 13
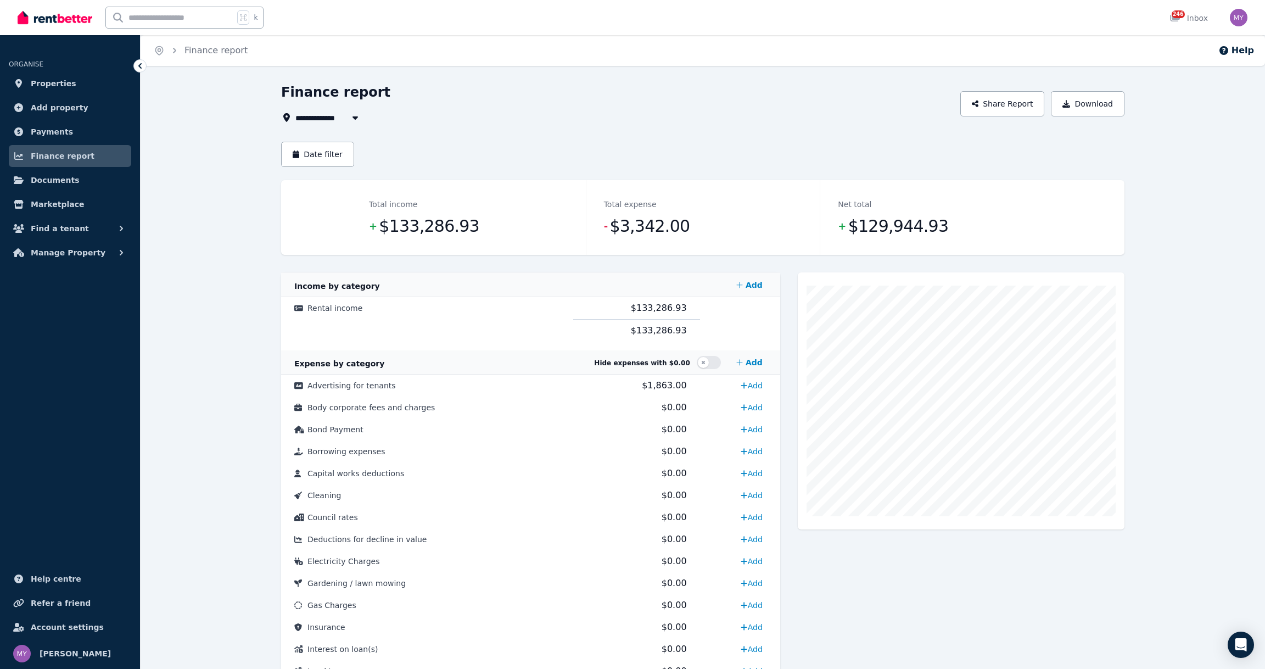
click at [345, 123] on button "button" at bounding box center [355, 117] width 20 height 13
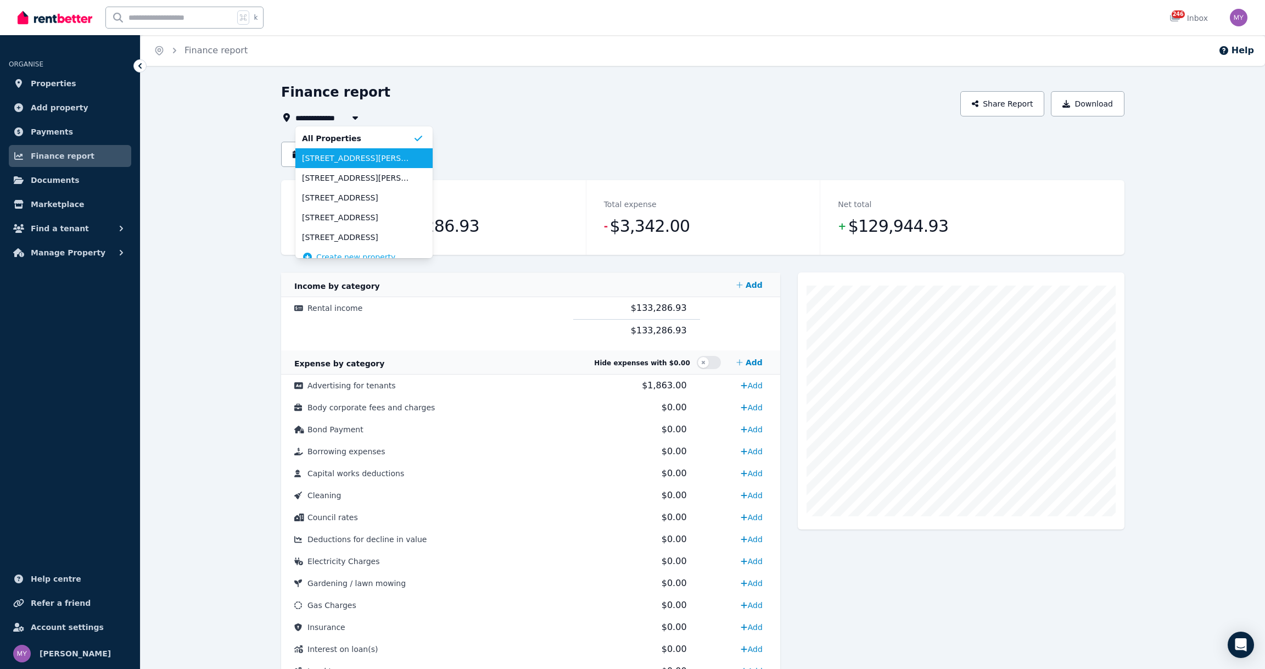
click at [348, 157] on span "[STREET_ADDRESS][PERSON_NAME]" at bounding box center [357, 158] width 111 height 11
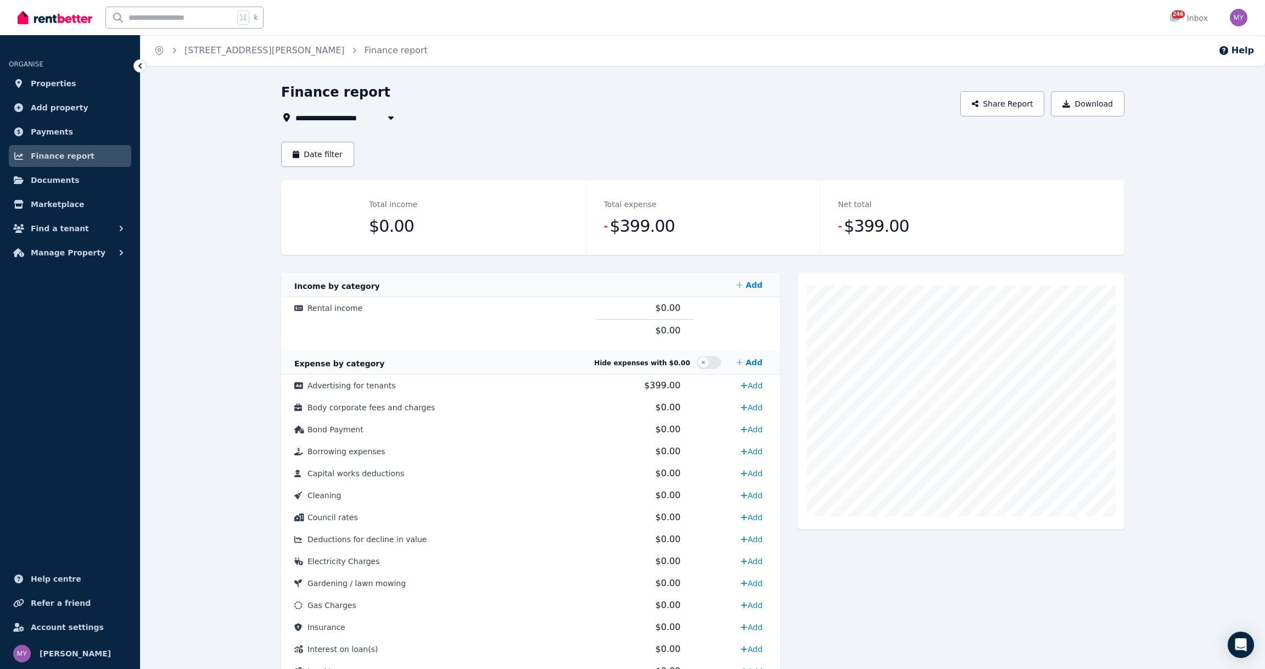
click at [357, 119] on span "[STREET_ADDRESS][PERSON_NAME]" at bounding box center [375, 117] width 160 height 13
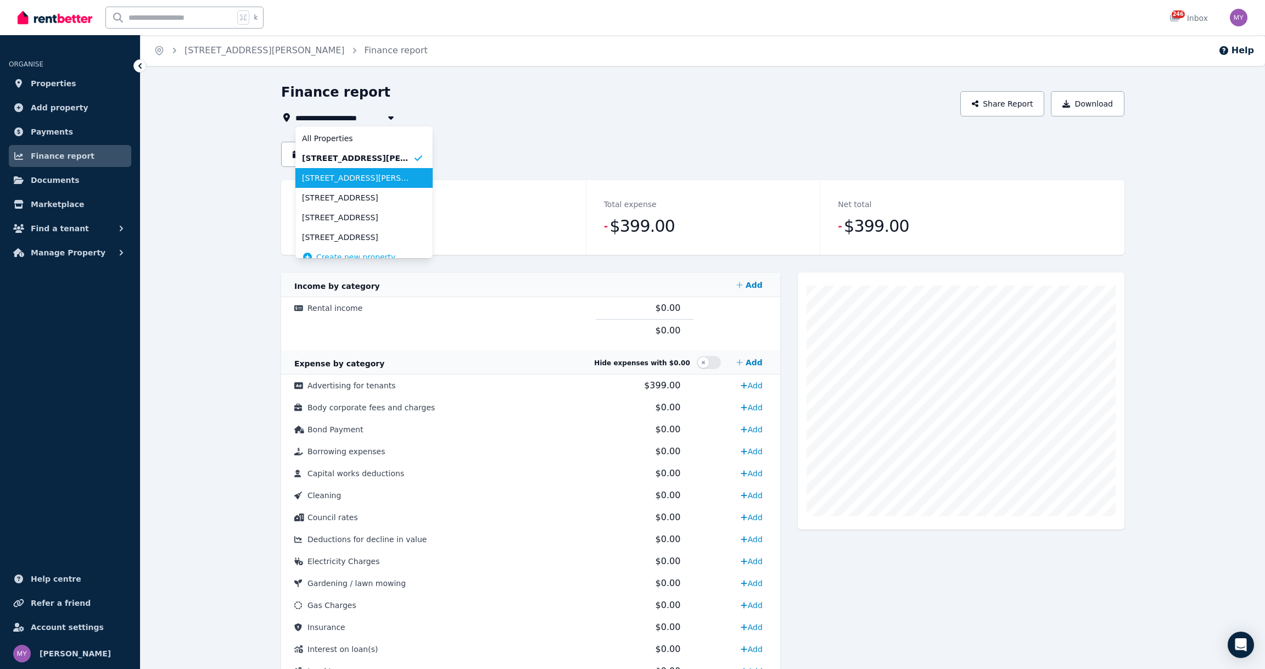
click at [351, 175] on span "[STREET_ADDRESS][PERSON_NAME]" at bounding box center [357, 177] width 111 height 11
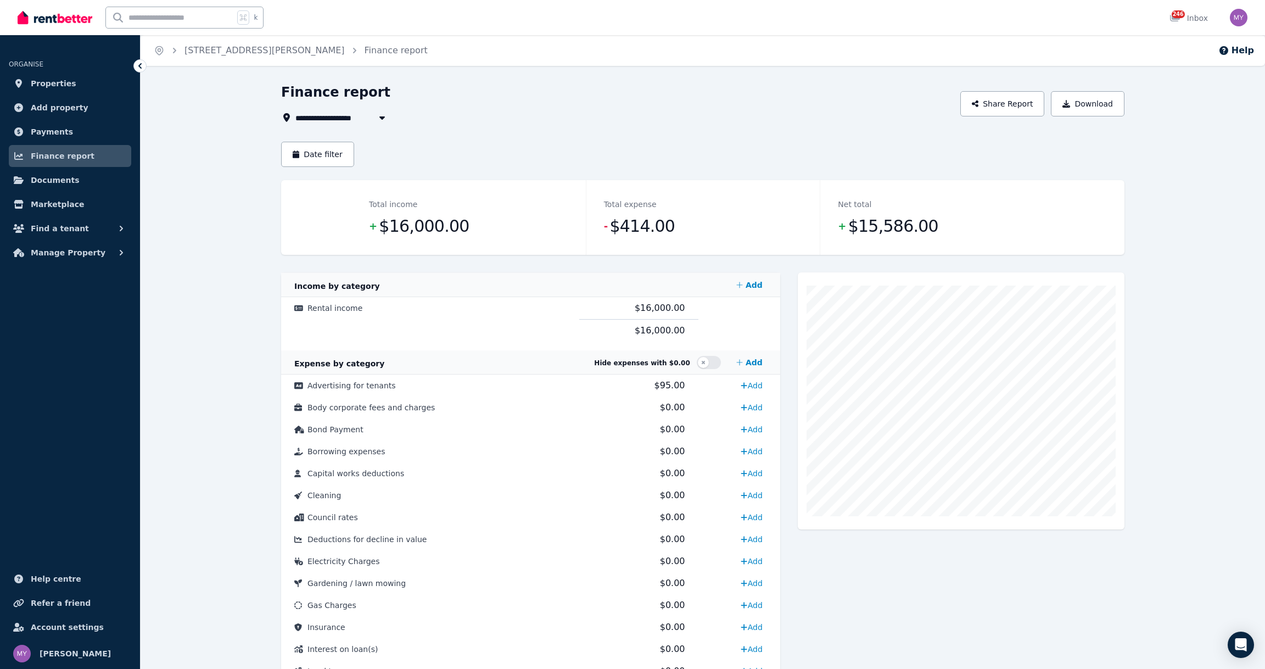
click at [916, 221] on span "$15,586.00" at bounding box center [893, 226] width 90 height 22
click at [655, 328] on span "$16,000.00" at bounding box center [660, 330] width 51 height 10
click at [310, 310] on span "Rental income" at bounding box center [334, 308] width 55 height 9
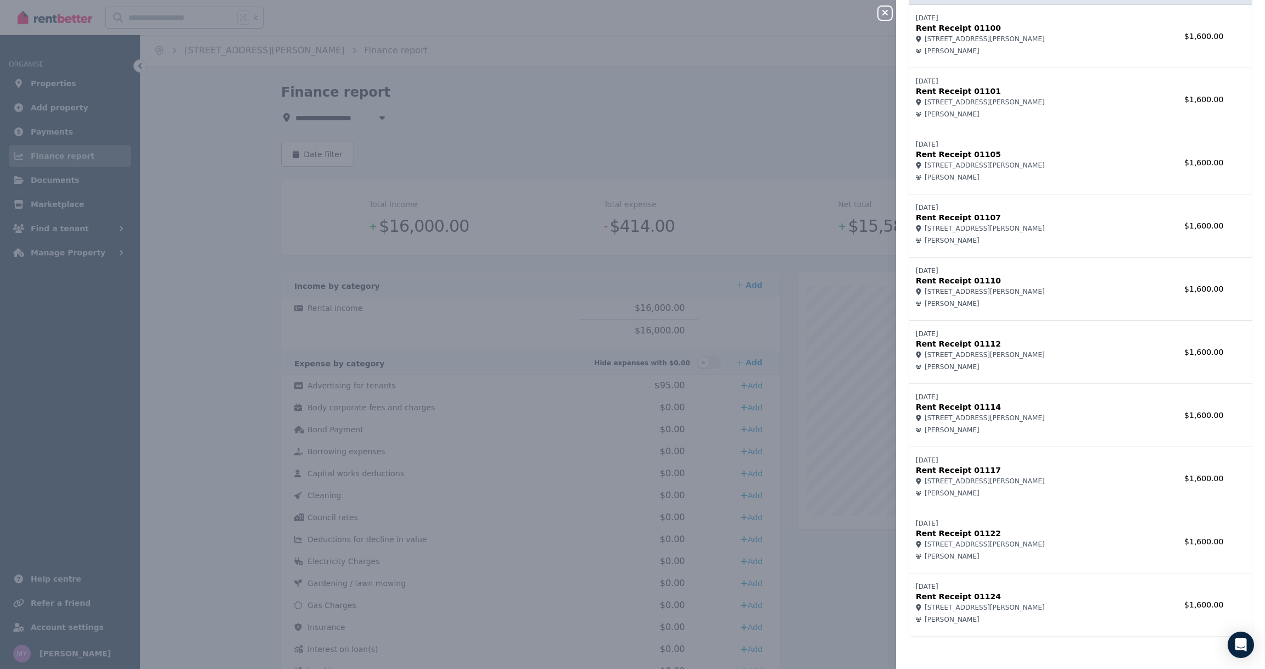
scroll to position [73, 0]
click at [949, 596] on p "Rent Receipt 01124" at bounding box center [1026, 596] width 221 height 11
click at [670, 142] on div "Close panel Rental income Record income Name Amount 16/4/2025 Rent Receipt 0110…" at bounding box center [632, 334] width 1265 height 669
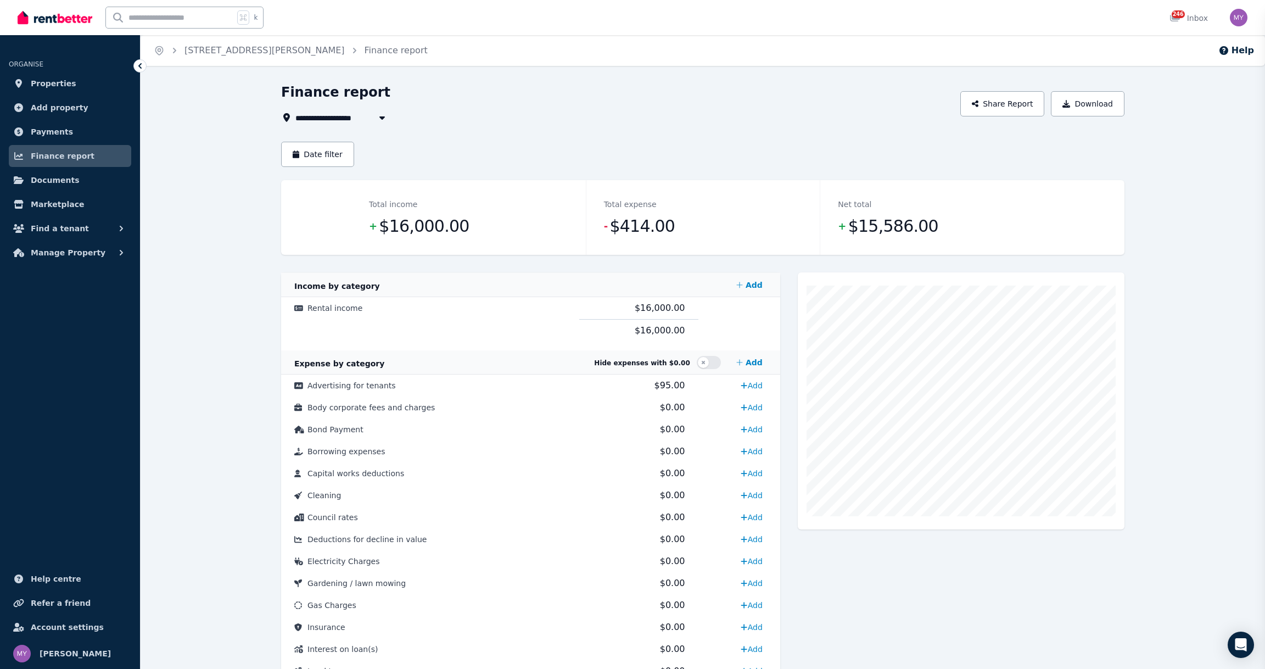
scroll to position [0, 0]
click at [372, 122] on button "button" at bounding box center [382, 117] width 20 height 13
type input "**********"
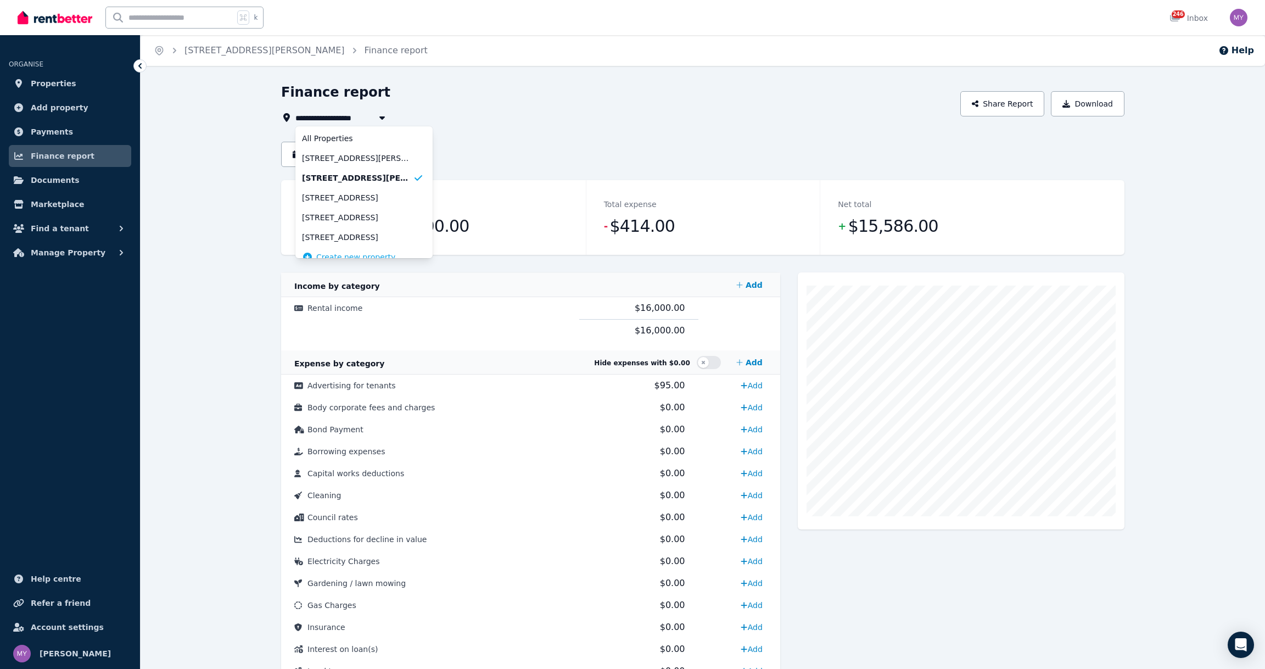
click at [571, 109] on div "**********" at bounding box center [617, 103] width 673 height 41
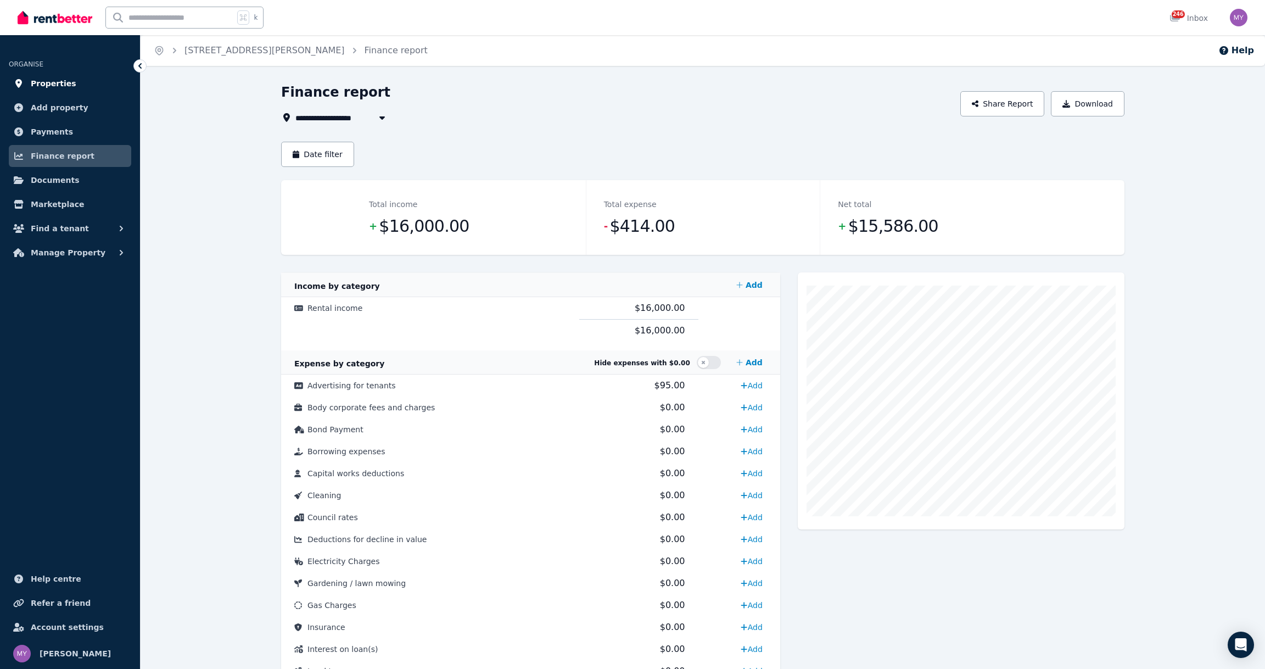
click at [80, 82] on link "Properties" at bounding box center [70, 83] width 122 height 22
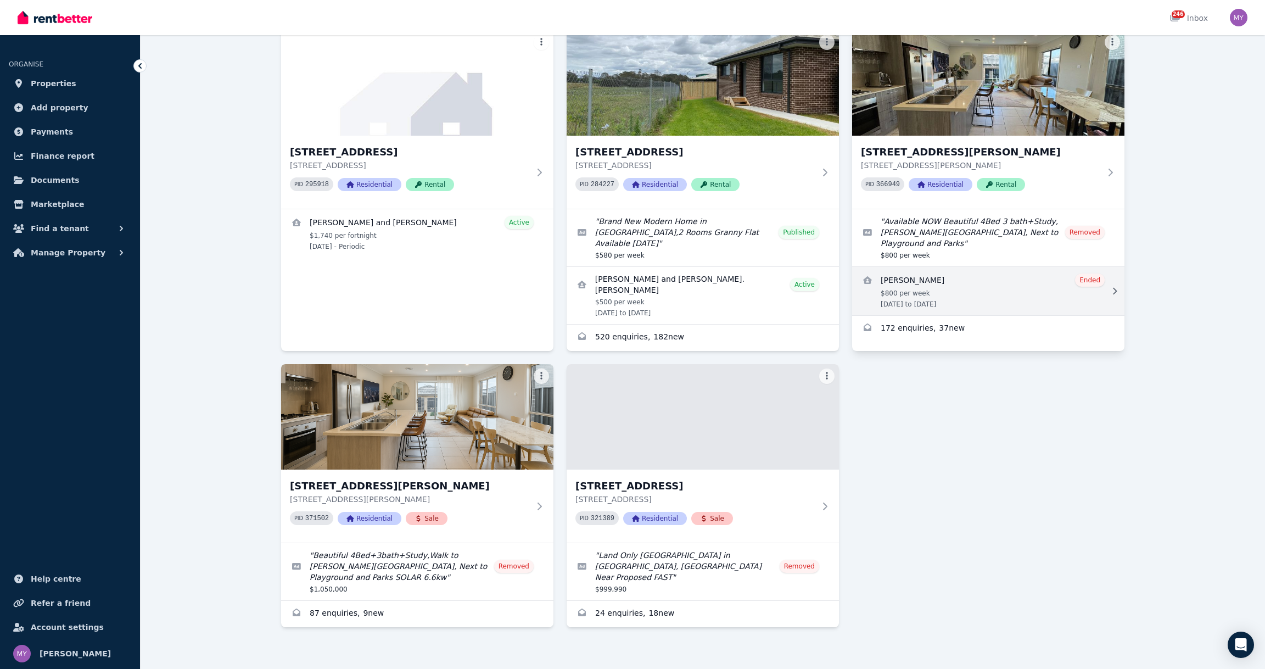
scroll to position [88, 0]
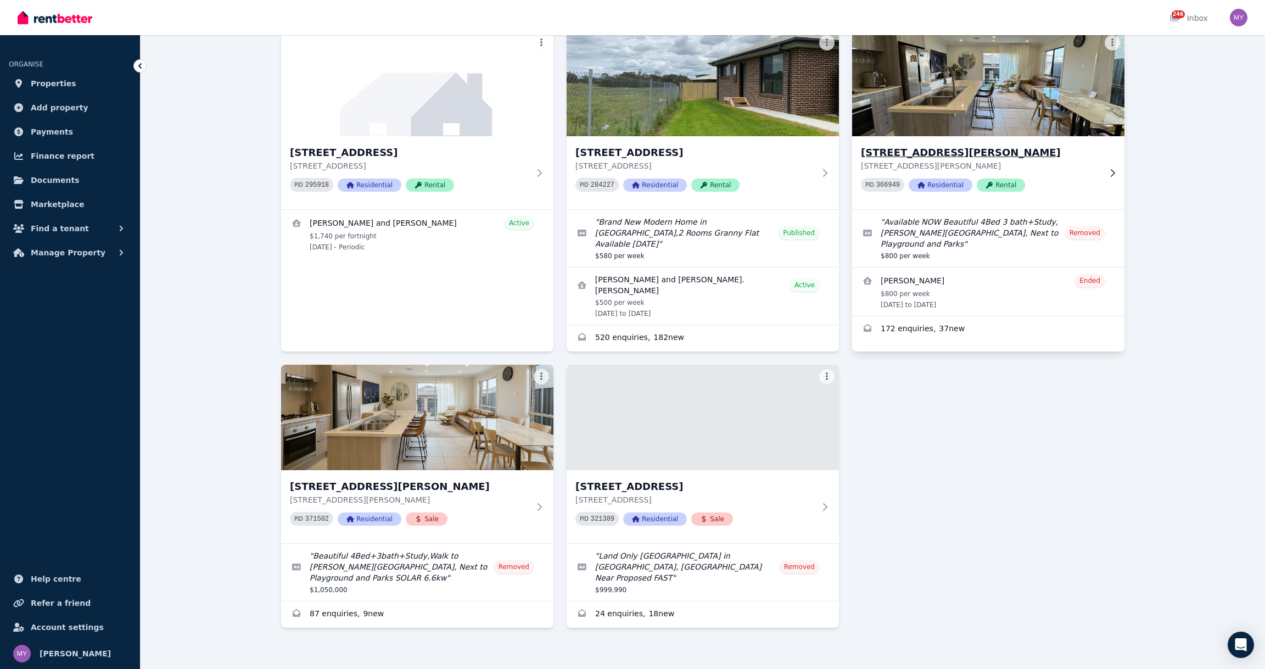
click at [1002, 71] on img at bounding box center [988, 83] width 286 height 111
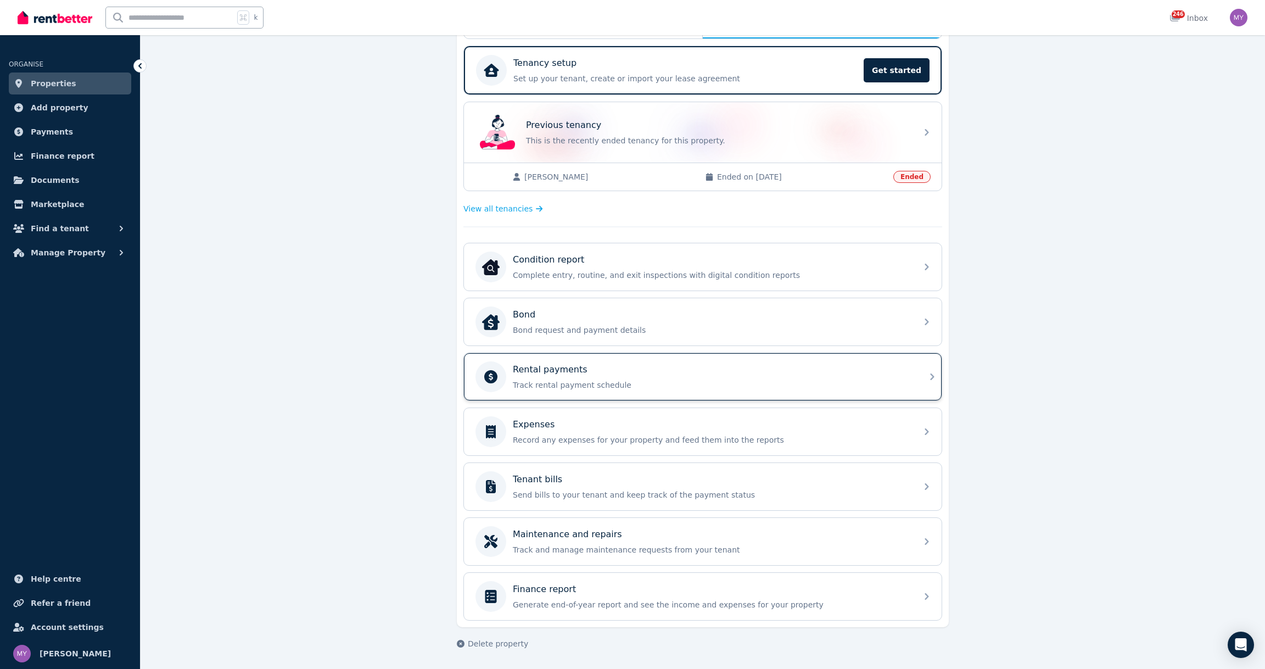
scroll to position [227, 0]
click at [626, 365] on div "Rental payments" at bounding box center [711, 369] width 397 height 13
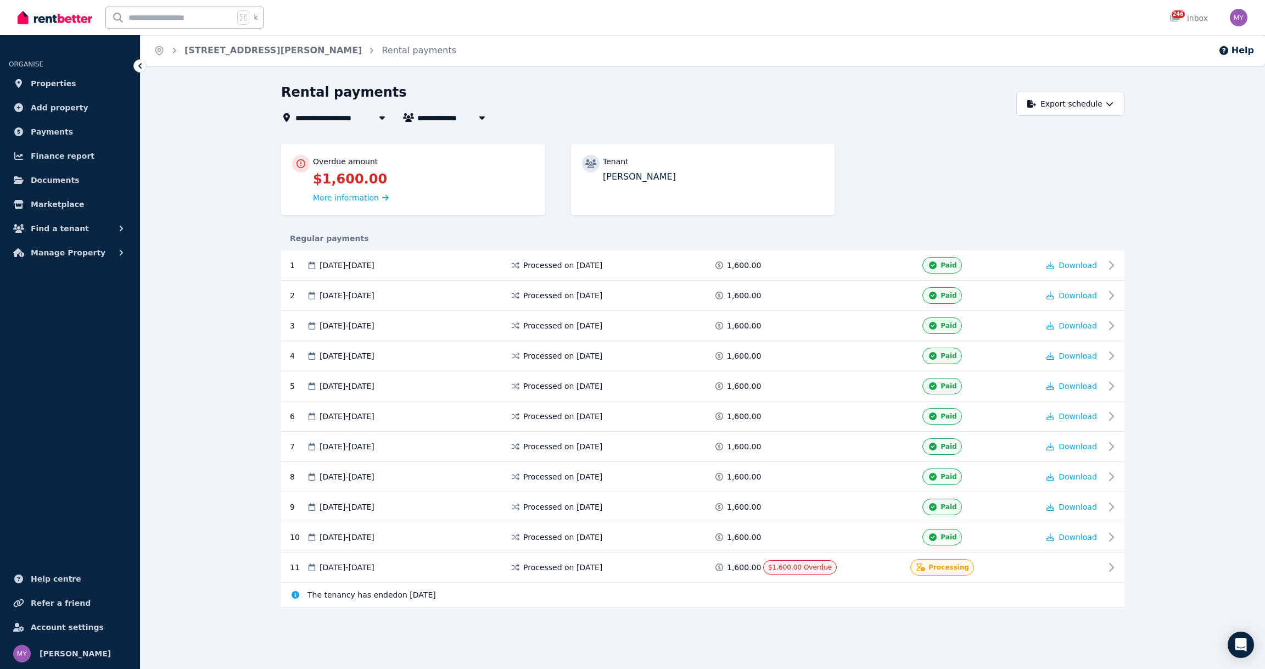
click at [448, 607] on div "The tenancy has ended on 2 Sep 2025" at bounding box center [702, 594] width 843 height 25
click at [435, 600] on span "The tenancy has ended on 2 Sep 2025" at bounding box center [371, 594] width 128 height 11
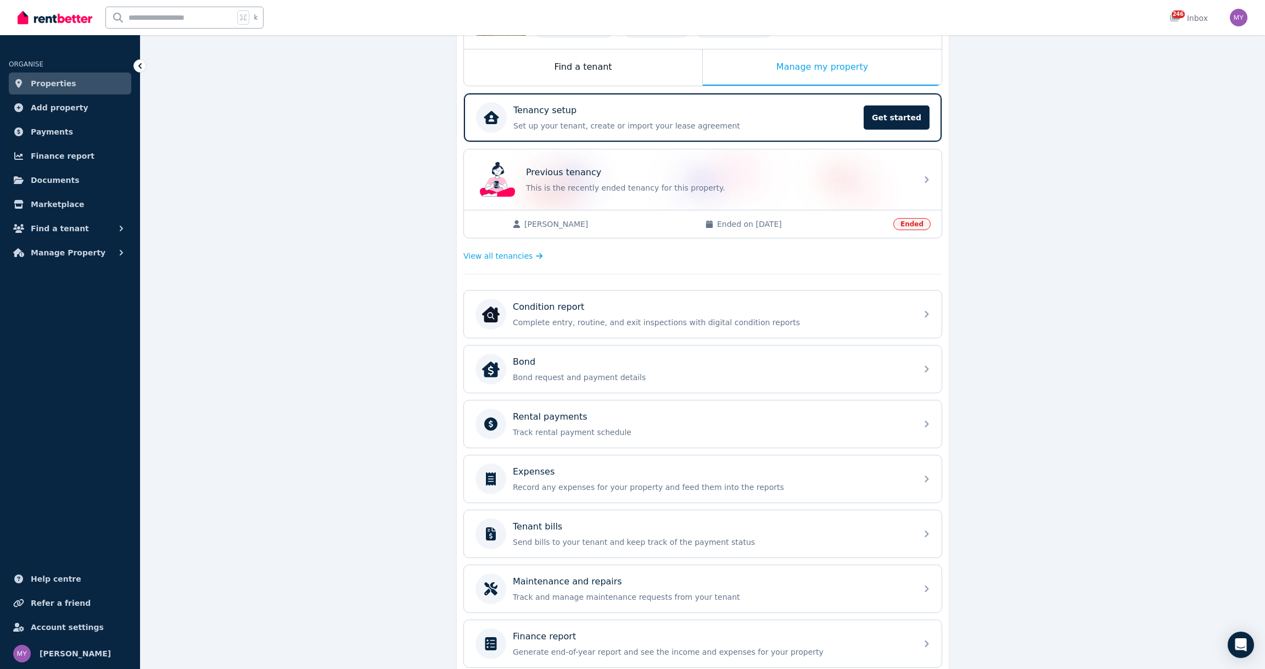
scroll to position [176, 0]
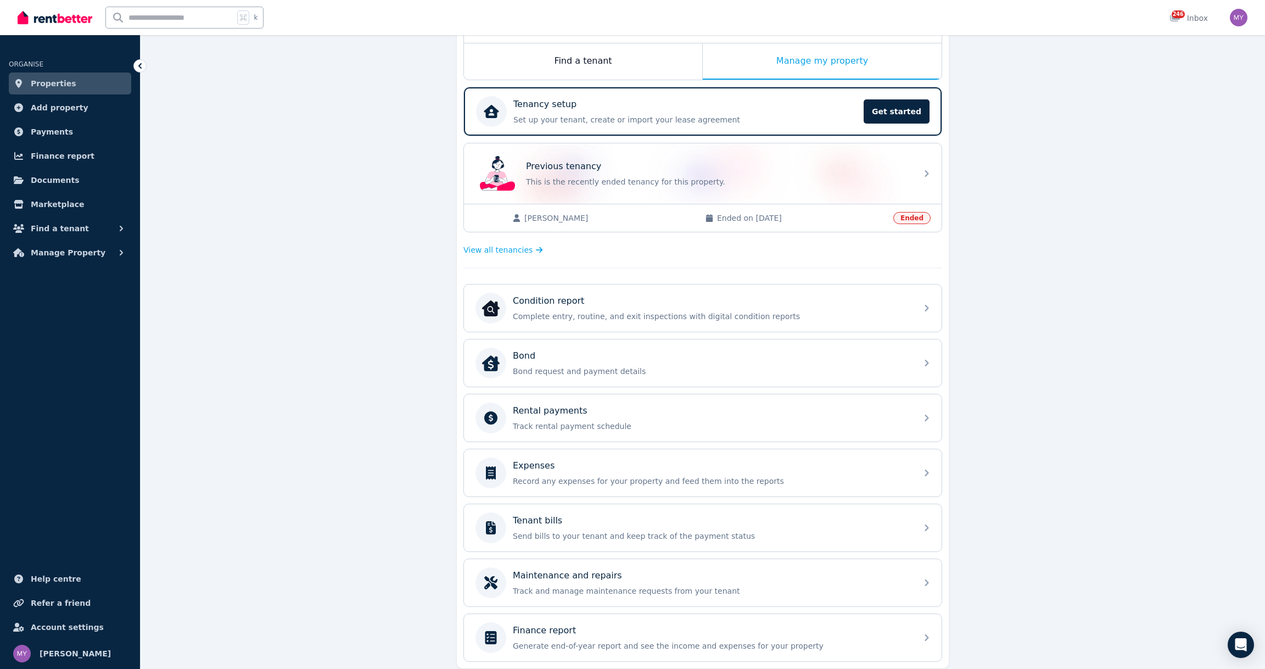
click at [641, 387] on div "Bond Bond request and payment details" at bounding box center [702, 363] width 479 height 48
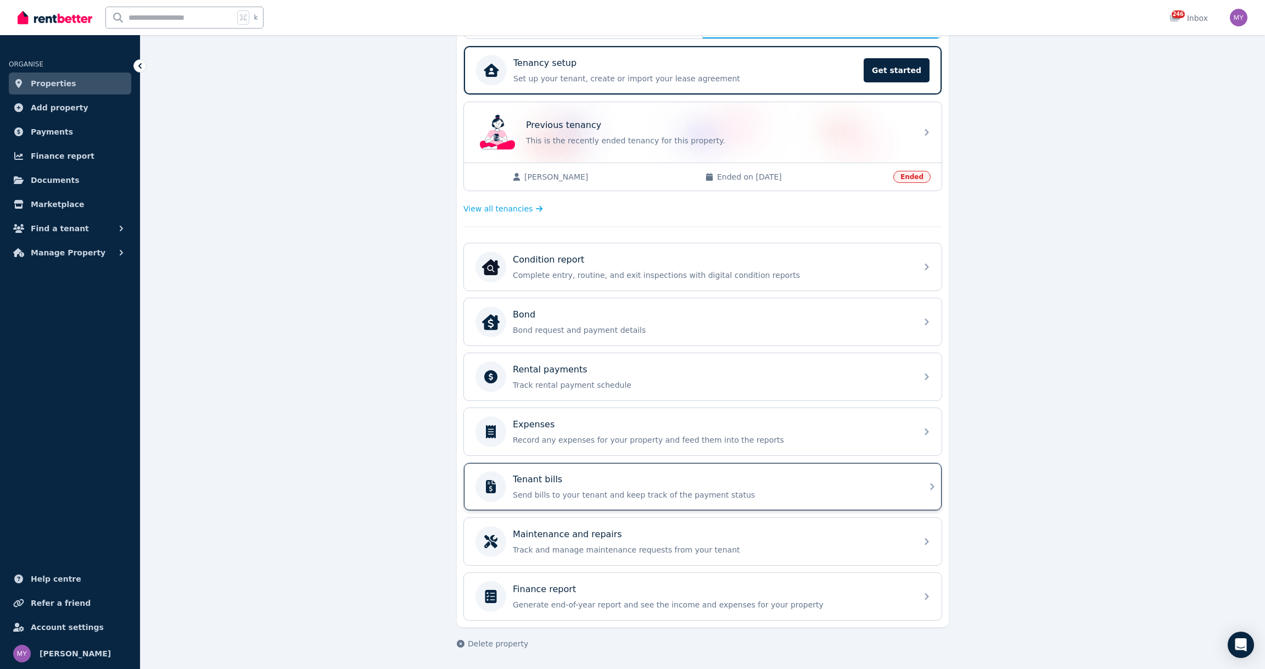
scroll to position [227, 0]
click at [629, 379] on p "Track rental payment schedule" at bounding box center [711, 384] width 397 height 11
